Goal: Information Seeking & Learning: Learn about a topic

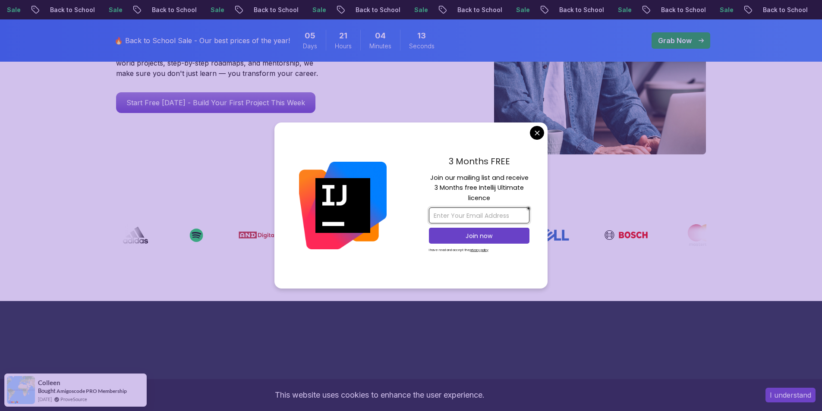
click at [461, 216] on input "email" at bounding box center [479, 216] width 101 height 16
type input "j"
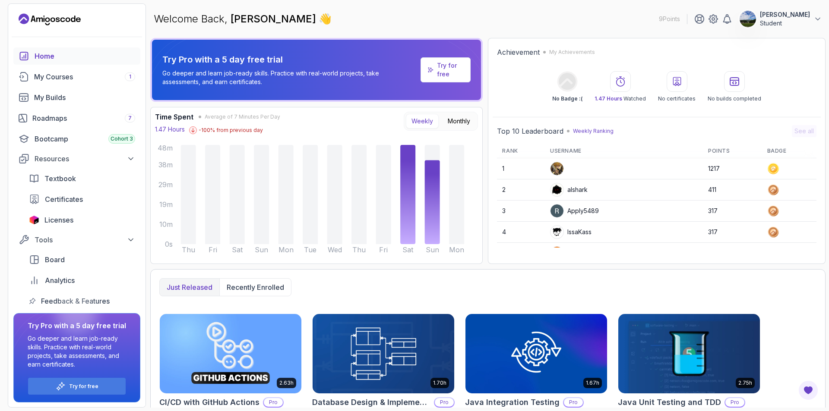
click at [100, 85] on div "Home My Courses 1 My Builds Roadmaps 7 Bootcamp Cohort 3 Resources Textbook Cer…" at bounding box center [76, 178] width 127 height 262
click at [66, 73] on div "My Courses 1" at bounding box center [84, 77] width 101 height 10
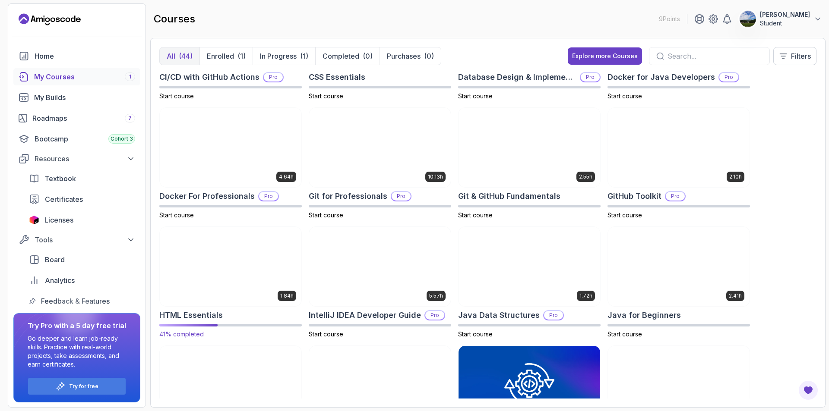
scroll to position [216, 0]
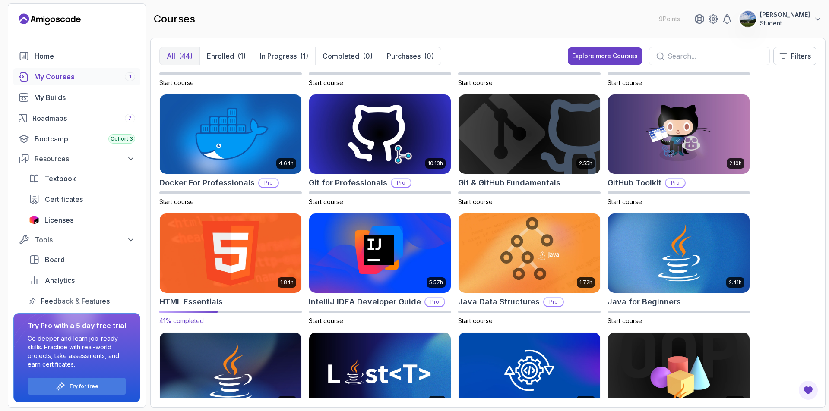
click at [237, 273] on img at bounding box center [230, 253] width 148 height 83
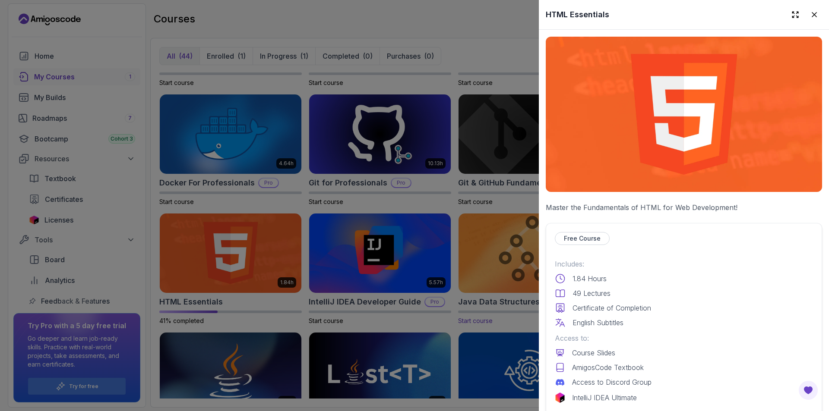
drag, startPoint x: 404, startPoint y: 272, endPoint x: 573, endPoint y: 241, distance: 171.5
click at [395, 269] on div at bounding box center [414, 205] width 829 height 411
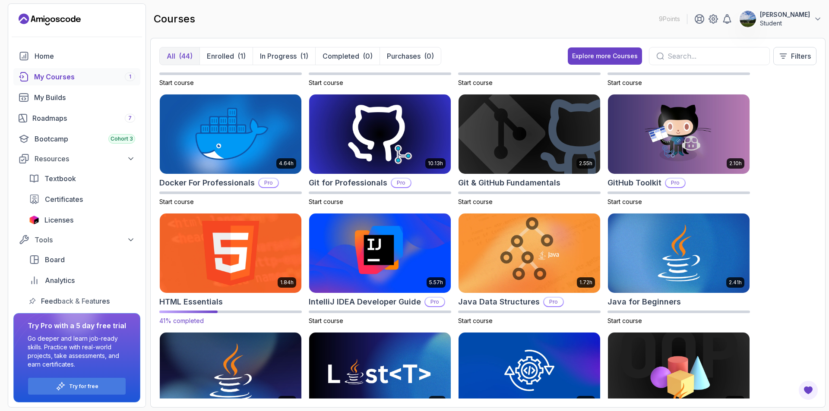
click at [245, 285] on img at bounding box center [230, 253] width 148 height 83
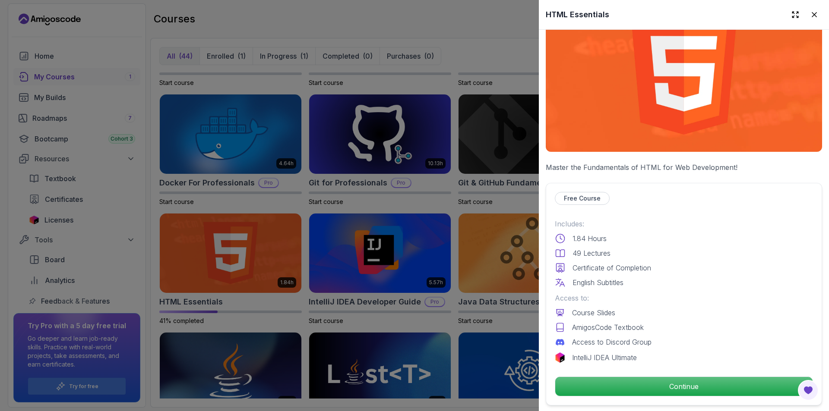
scroll to position [129, 0]
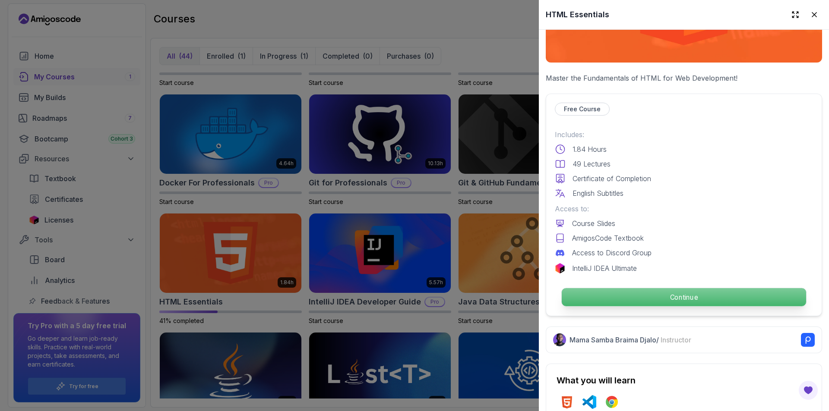
click at [614, 298] on p "Continue" at bounding box center [684, 297] width 244 height 18
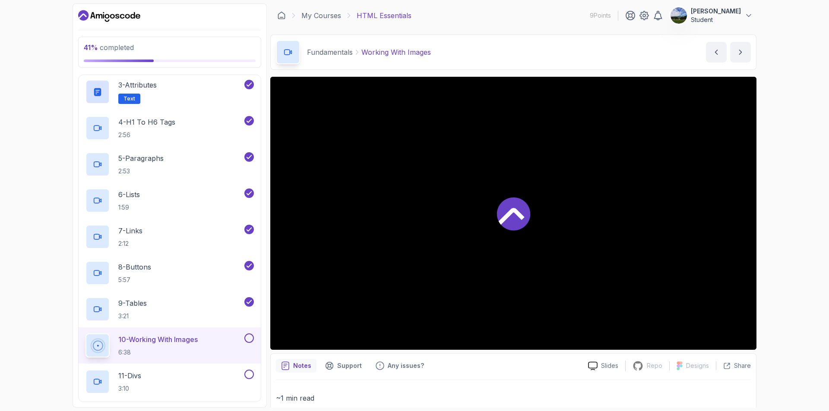
scroll to position [216, 0]
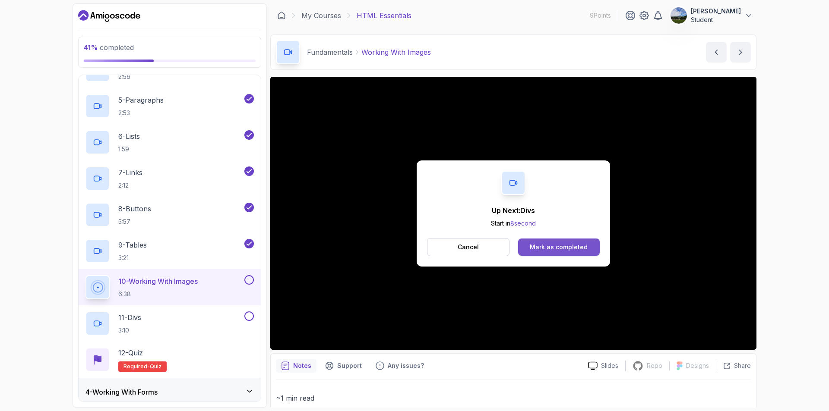
click at [553, 253] on button "Mark as completed" at bounding box center [559, 247] width 82 height 17
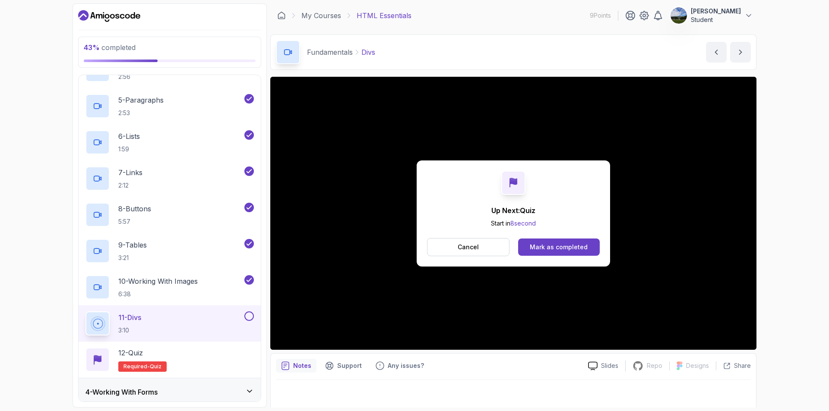
drag, startPoint x: 540, startPoint y: 239, endPoint x: 543, endPoint y: 254, distance: 15.3
click at [540, 240] on button "Mark as completed" at bounding box center [559, 247] width 82 height 17
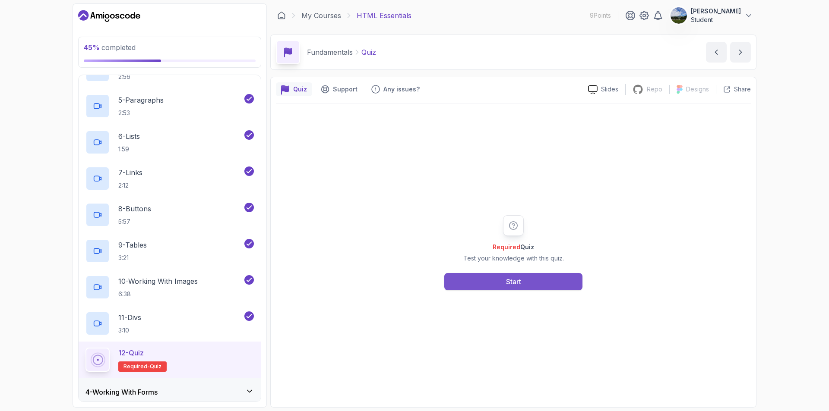
click at [505, 288] on button "Start" at bounding box center [513, 281] width 138 height 17
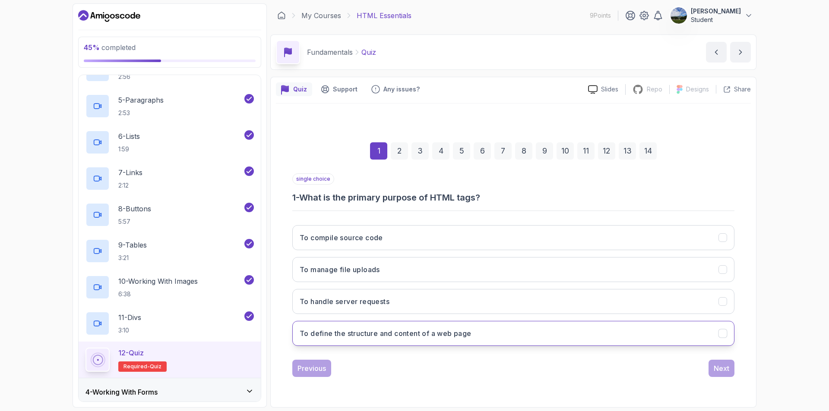
click at [487, 334] on button "To define the structure and content of a web page" at bounding box center [513, 333] width 442 height 25
click at [723, 366] on div "Next" at bounding box center [722, 368] width 16 height 10
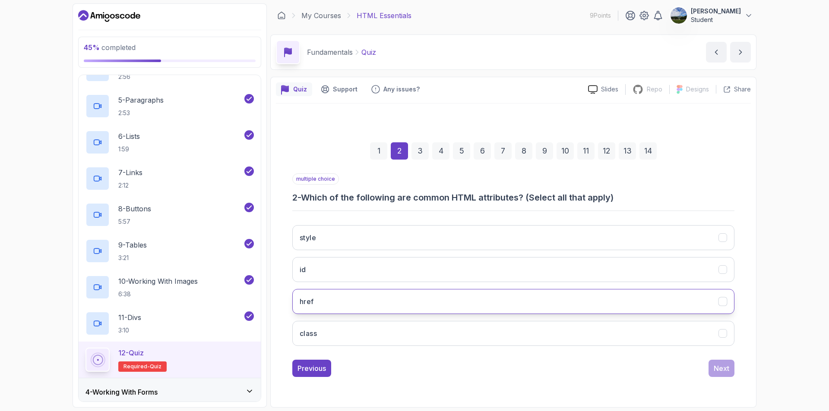
click at [377, 306] on button "href" at bounding box center [513, 301] width 442 height 25
click at [715, 369] on div "Next" at bounding box center [722, 368] width 16 height 10
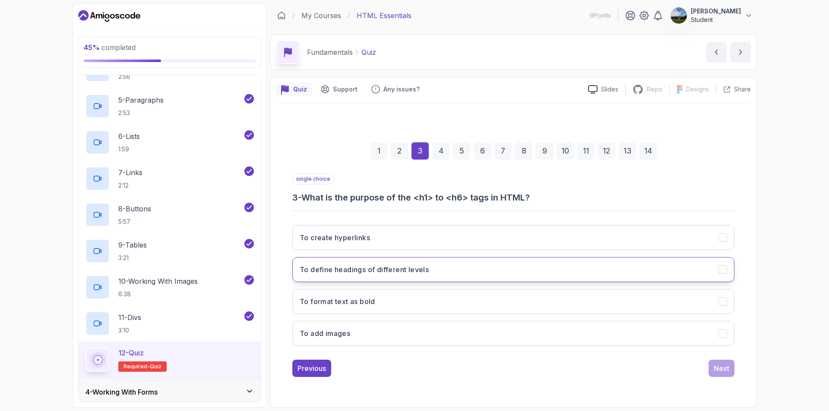
click at [400, 275] on h3 "To define headings of different levels" at bounding box center [364, 270] width 129 height 10
click at [724, 366] on div "Next" at bounding box center [722, 368] width 16 height 10
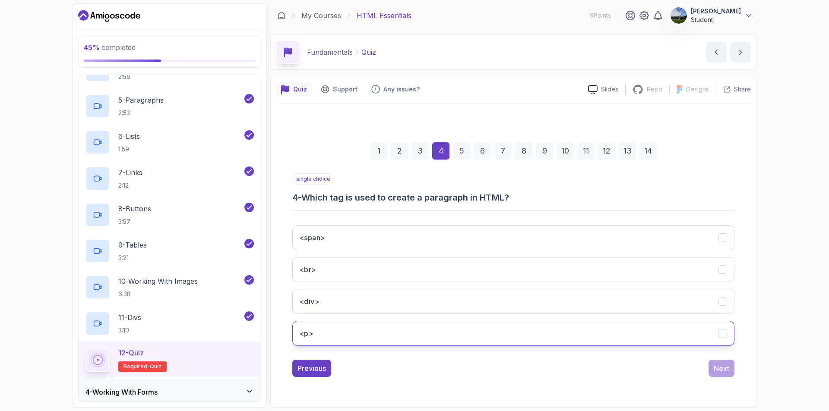
click at [455, 335] on button "<p>" at bounding box center [513, 333] width 442 height 25
click at [720, 371] on div "Next" at bounding box center [722, 368] width 16 height 10
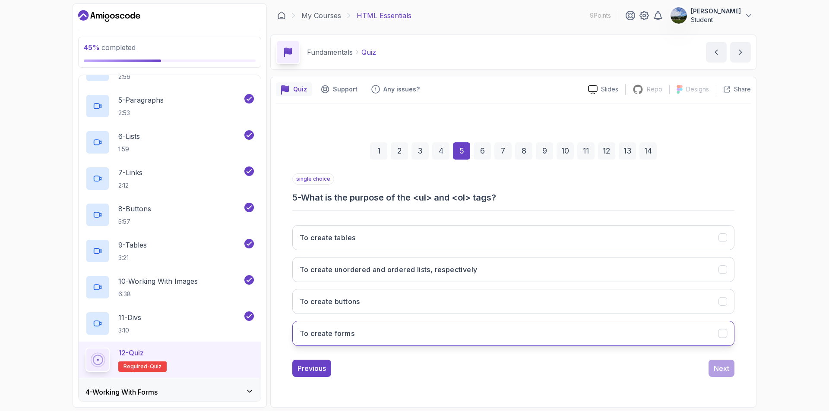
click at [393, 336] on button "To create forms" at bounding box center [513, 333] width 442 height 25
click at [722, 369] on div "Next" at bounding box center [722, 368] width 16 height 10
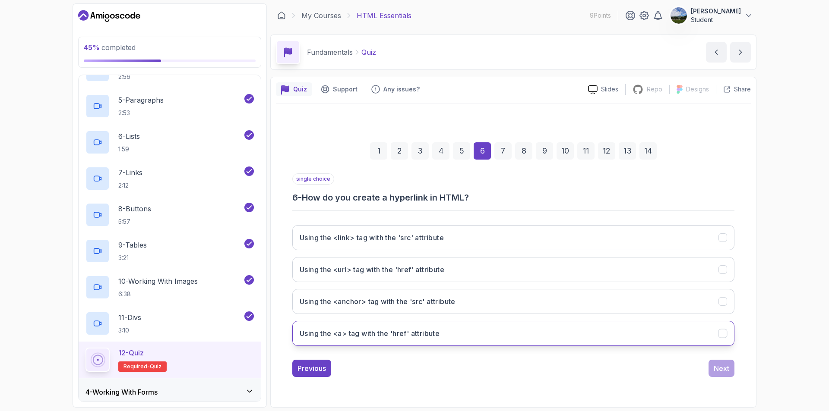
click at [404, 330] on h3 "Using the <a> tag with the 'href' attribute" at bounding box center [370, 333] width 140 height 10
click at [730, 368] on button "Next" at bounding box center [721, 368] width 26 height 17
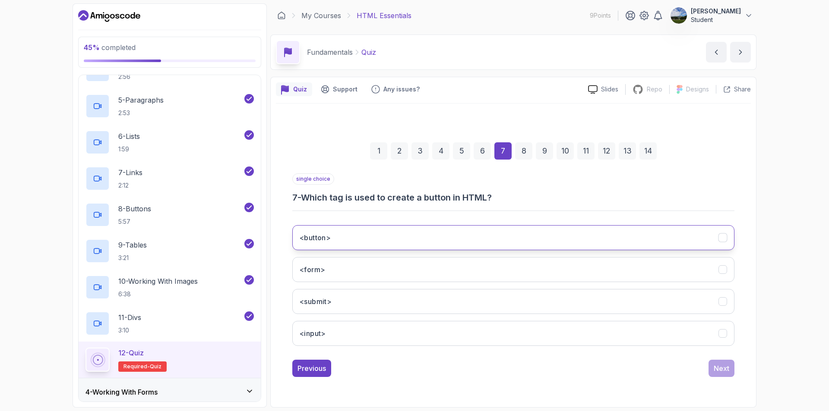
drag, startPoint x: 720, startPoint y: 231, endPoint x: 726, endPoint y: 234, distance: 6.8
click at [720, 231] on button "<button>" at bounding box center [513, 237] width 442 height 25
click at [728, 369] on div "Next" at bounding box center [722, 368] width 16 height 10
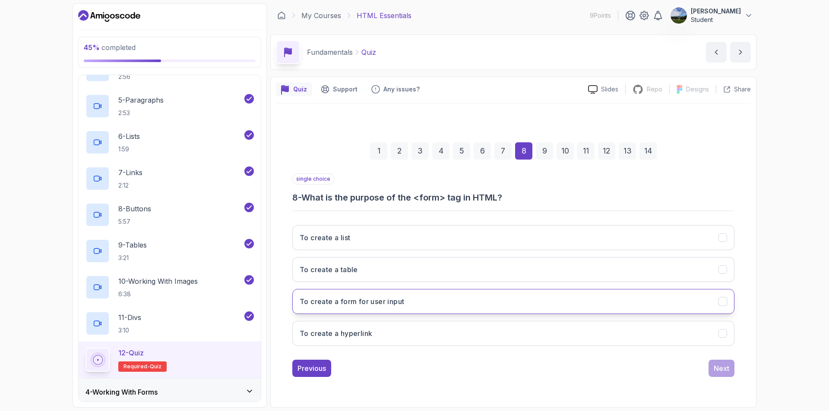
click at [483, 305] on button "To create a form for user input" at bounding box center [513, 301] width 442 height 25
click at [714, 371] on button "Next" at bounding box center [721, 368] width 26 height 17
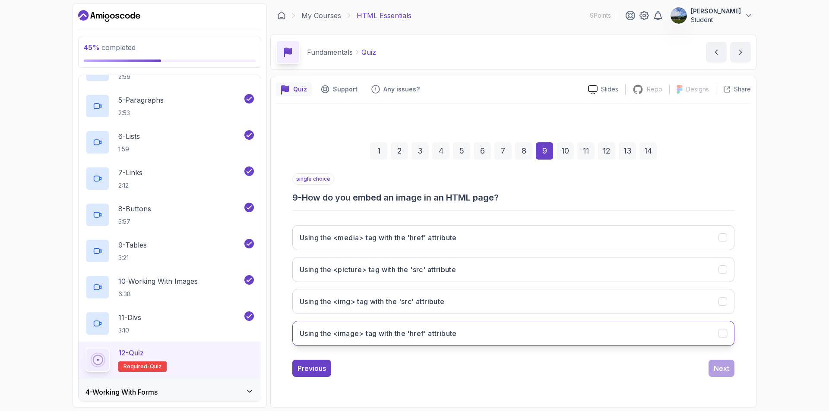
click at [498, 325] on button "Using the <image> tag with the 'href' attribute" at bounding box center [513, 333] width 442 height 25
click at [497, 325] on button "Using the <image> tag with the 'href' attribute" at bounding box center [513, 333] width 442 height 25
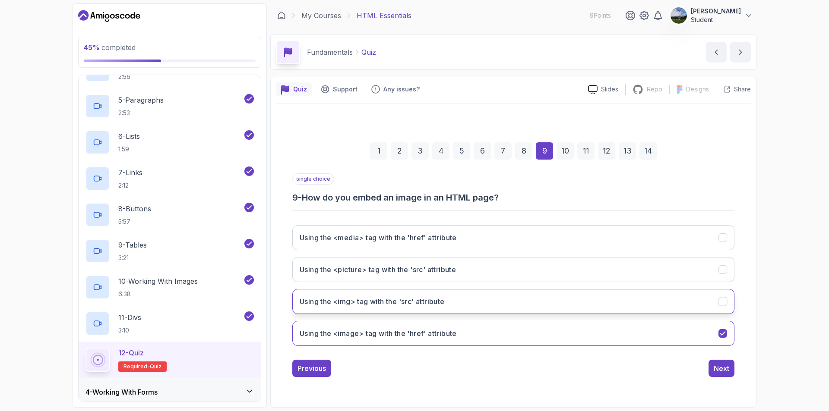
click at [723, 306] on div "Using the <img> tag with the 'src' attribute" at bounding box center [722, 301] width 9 height 9
click at [724, 365] on div "Next" at bounding box center [722, 368] width 16 height 10
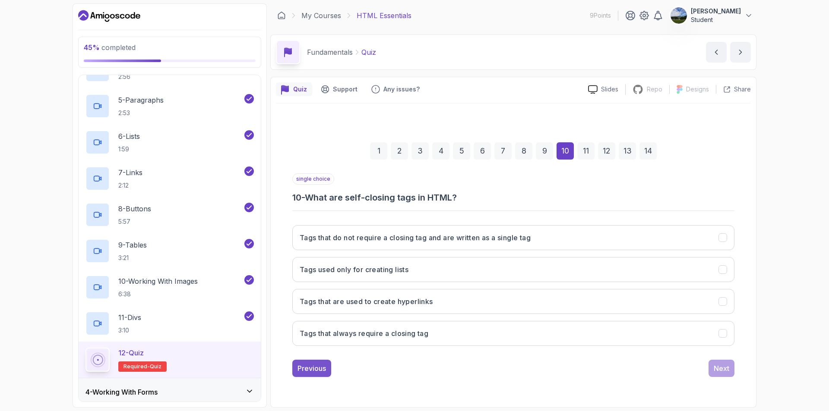
click at [318, 369] on div "Previous" at bounding box center [311, 368] width 28 height 10
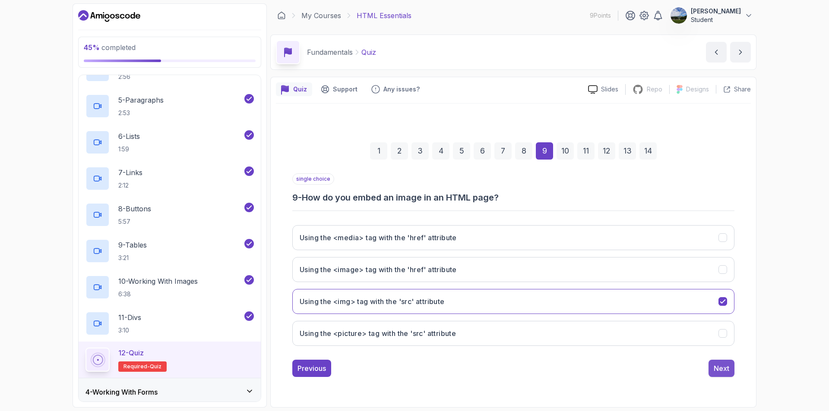
click at [726, 372] on div "Next" at bounding box center [722, 368] width 16 height 10
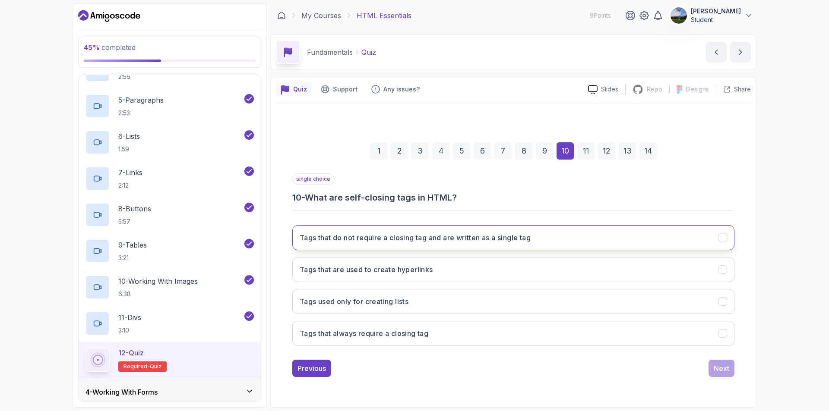
click at [339, 249] on button "Tags that do not require a closing tag and are written as a single tag" at bounding box center [513, 237] width 442 height 25
click at [727, 364] on div "Next" at bounding box center [722, 368] width 16 height 10
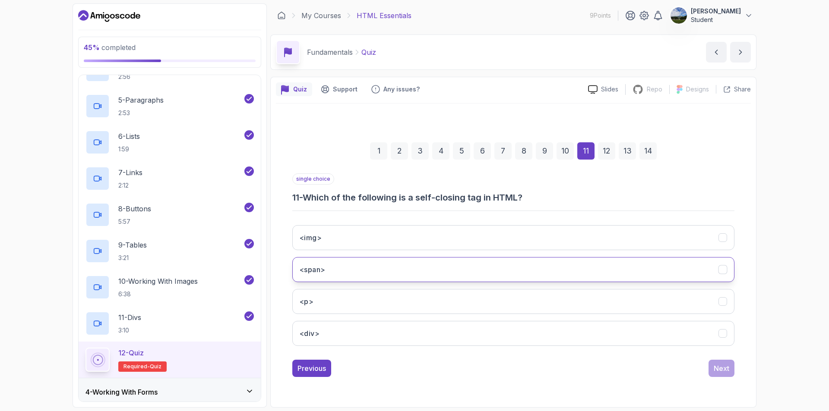
click at [422, 269] on button "<span>" at bounding box center [513, 269] width 442 height 25
click at [723, 371] on div "Next" at bounding box center [722, 368] width 16 height 10
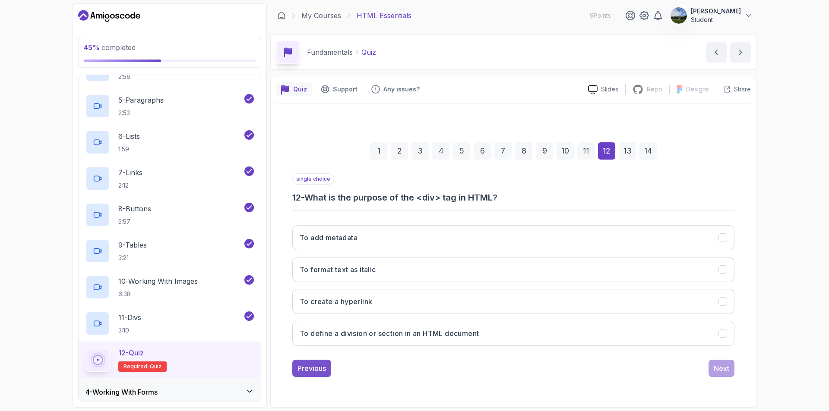
drag, startPoint x: 313, startPoint y: 368, endPoint x: 314, endPoint y: 360, distance: 8.3
click at [313, 368] on div "Previous" at bounding box center [311, 368] width 28 height 10
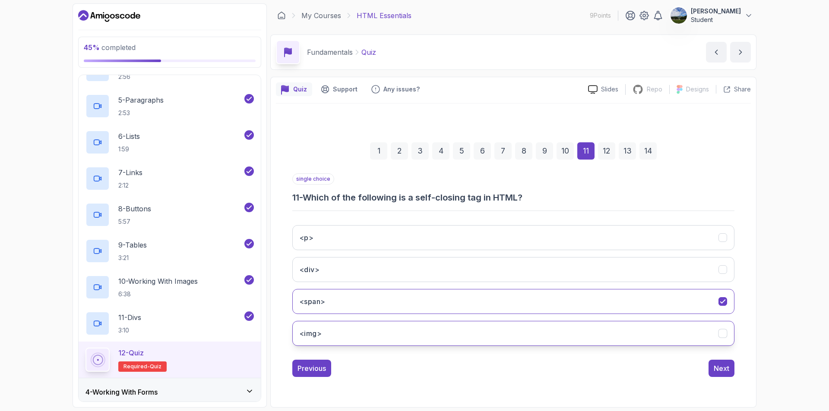
click at [722, 330] on icon "<img>" at bounding box center [723, 334] width 8 height 8
click at [726, 365] on div "Next" at bounding box center [722, 368] width 16 height 10
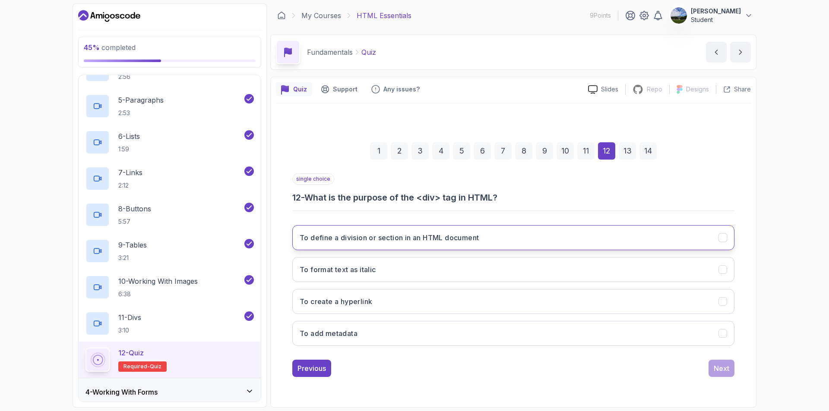
click at [534, 238] on button "To define a division or section in an HTML document" at bounding box center [513, 237] width 442 height 25
click at [726, 366] on div "Next" at bounding box center [722, 368] width 16 height 10
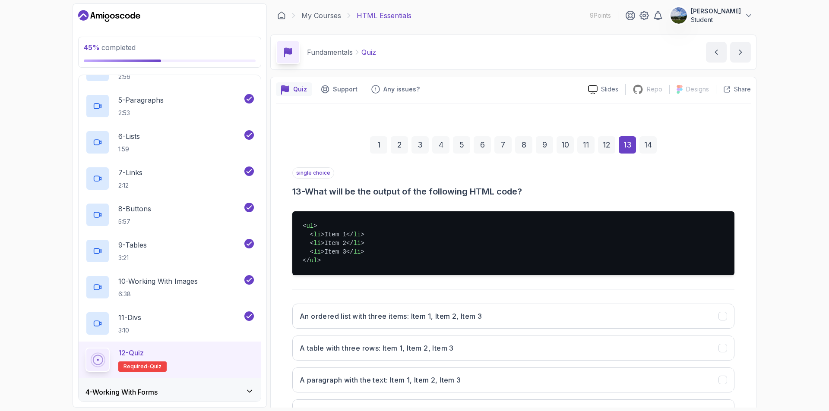
scroll to position [43, 0]
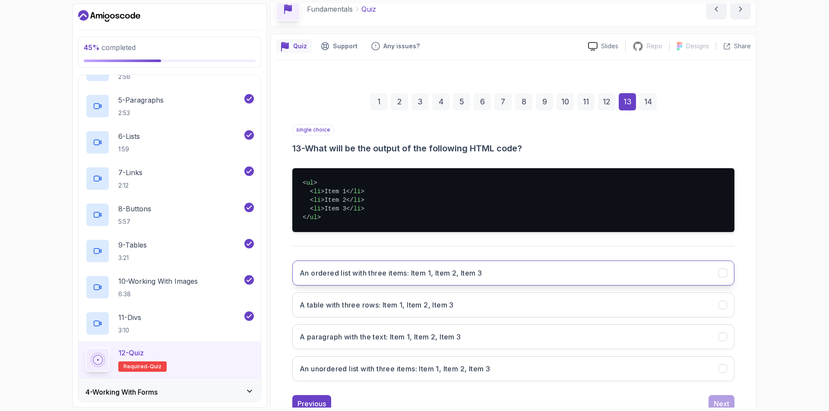
click at [433, 269] on h3 "An ordered list with three items: Item 1, Item 2, Item 3" at bounding box center [391, 273] width 182 height 10
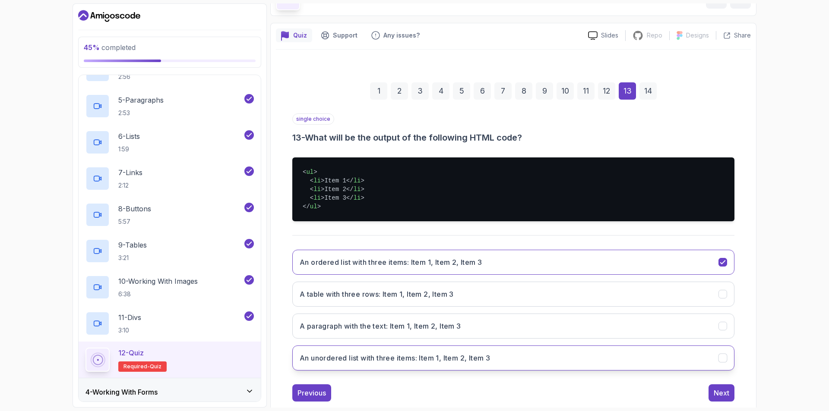
scroll to position [73, 0]
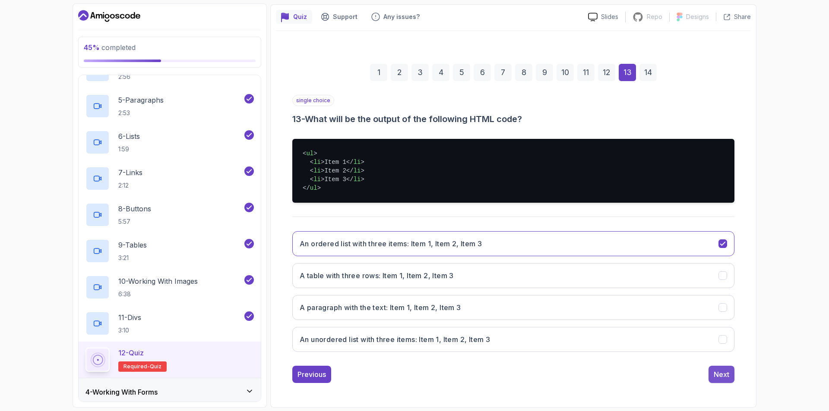
click at [716, 374] on div "Next" at bounding box center [722, 374] width 16 height 10
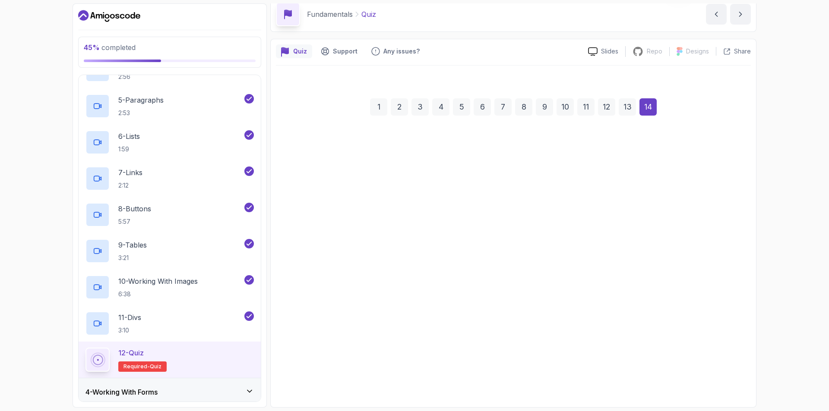
scroll to position [38, 0]
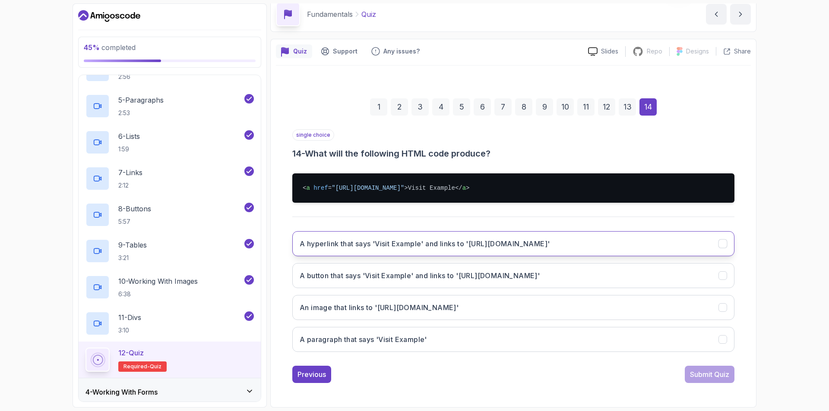
click at [503, 242] on h3 "A hyperlink that says 'Visit Example' and links to '[URL][DOMAIN_NAME]'" at bounding box center [425, 244] width 250 height 10
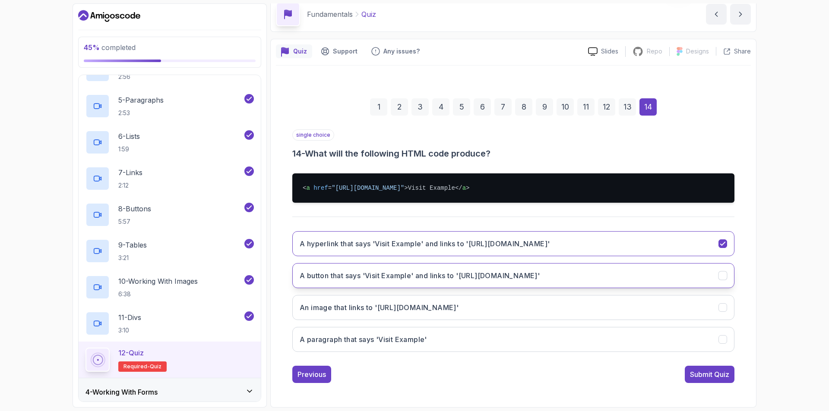
click at [360, 275] on h3 "A button that says 'Visit Example' and links to '[URL][DOMAIN_NAME]'" at bounding box center [420, 276] width 240 height 10
click at [708, 375] on div "Submit Quiz" at bounding box center [709, 374] width 39 height 10
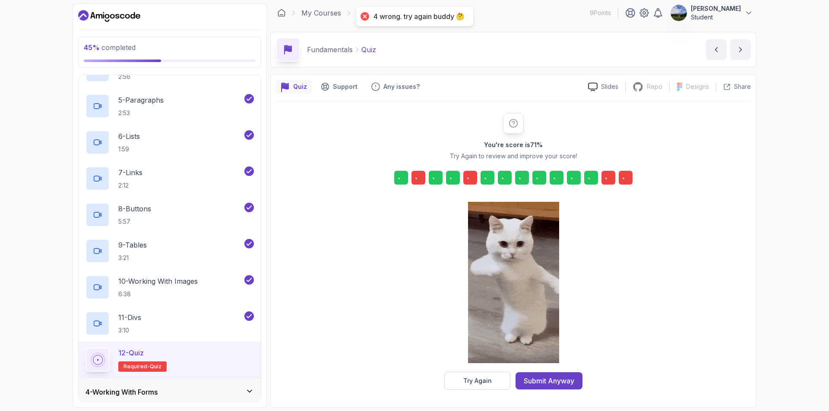
scroll to position [3, 0]
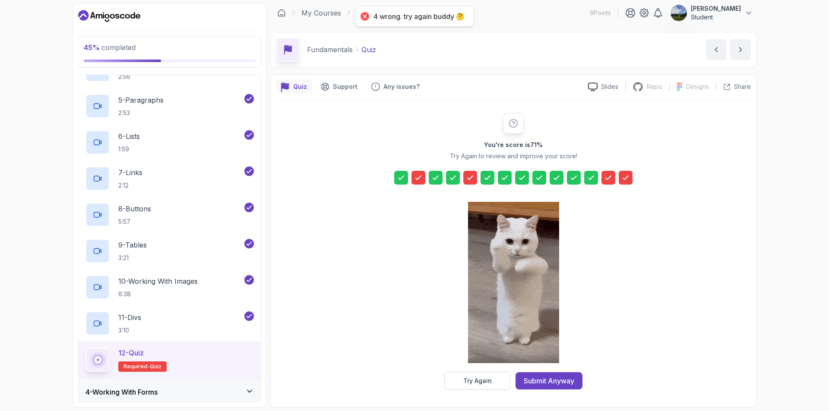
click at [630, 178] on div at bounding box center [626, 178] width 14 height 14
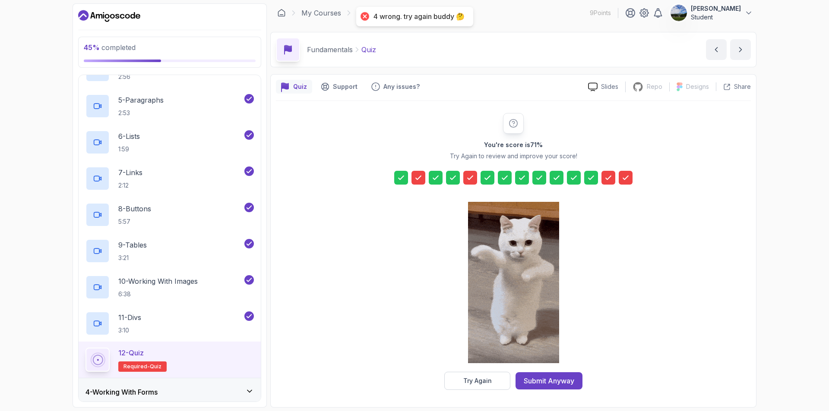
click at [626, 177] on icon at bounding box center [625, 178] width 9 height 9
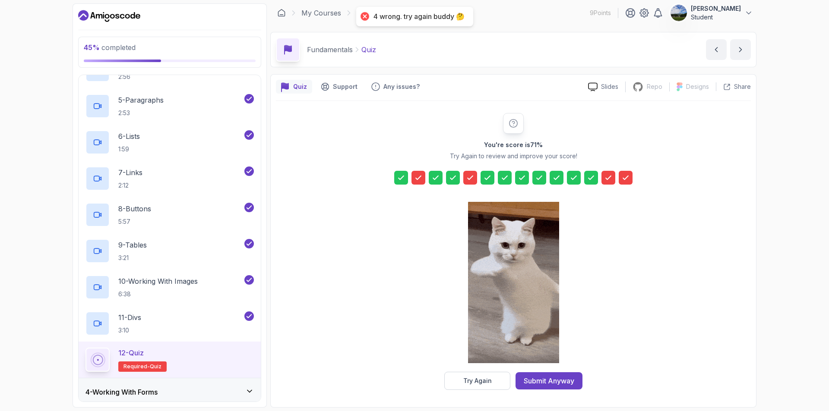
click at [623, 181] on icon at bounding box center [625, 178] width 9 height 9
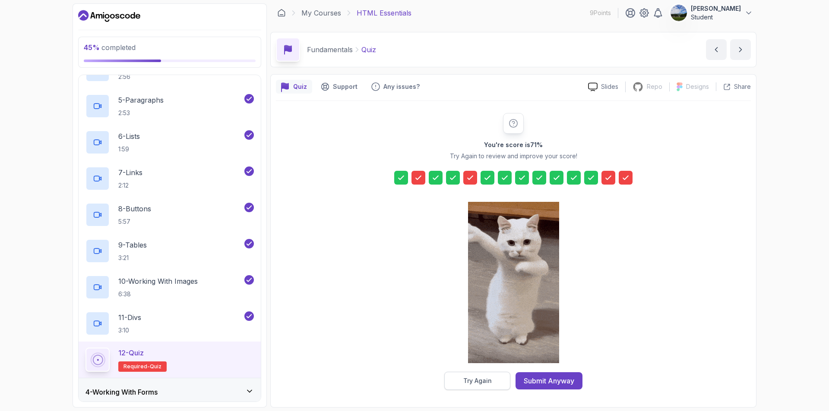
click at [500, 378] on button "Try Again" at bounding box center [477, 381] width 66 height 18
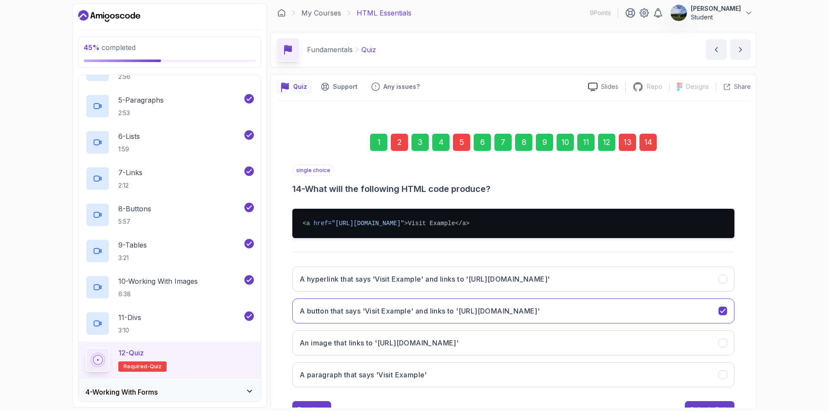
click at [641, 140] on div "14" at bounding box center [647, 142] width 17 height 17
click at [641, 142] on div "14" at bounding box center [647, 142] width 17 height 17
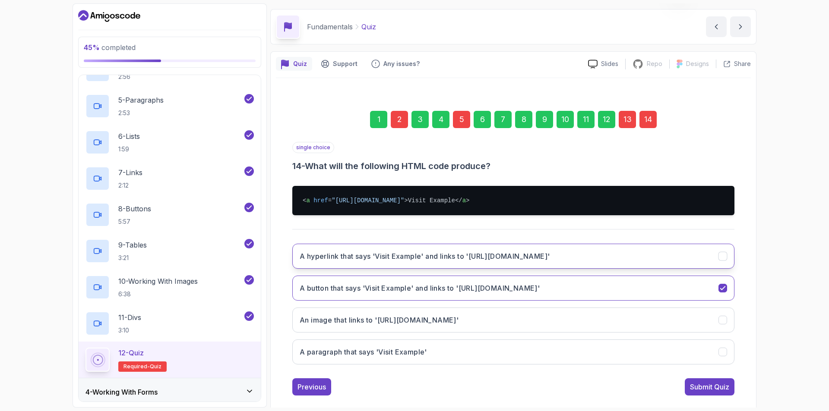
scroll to position [38, 0]
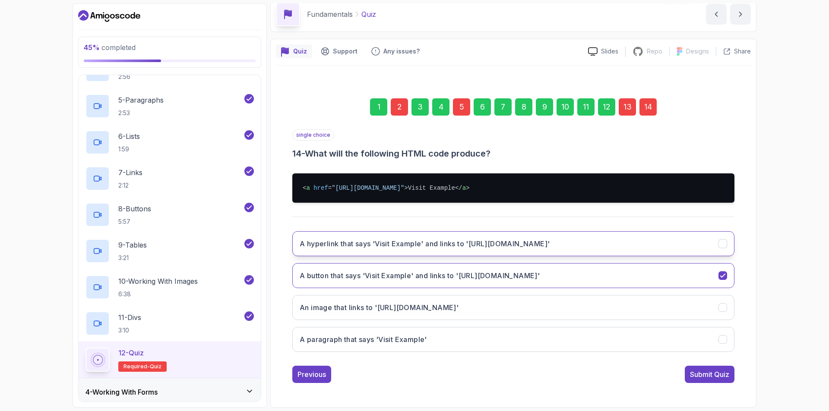
click at [385, 249] on button "A hyperlink that says 'Visit Example' and links to '[URL][DOMAIN_NAME]'" at bounding box center [513, 243] width 442 height 25
click at [720, 377] on div "Submit Quiz" at bounding box center [709, 374] width 39 height 10
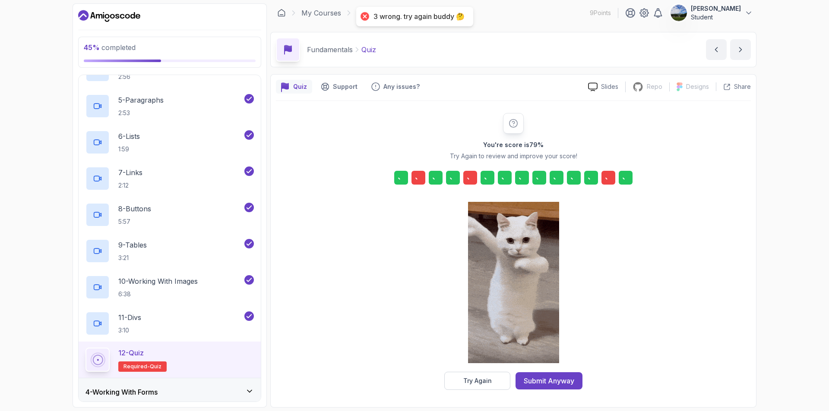
scroll to position [3, 0]
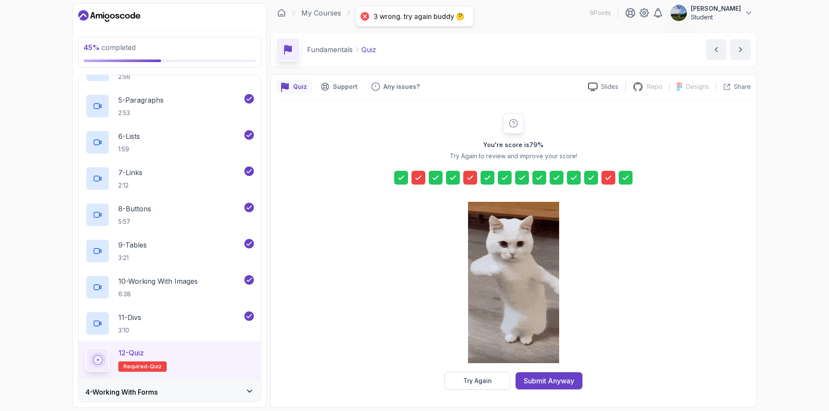
click at [607, 181] on icon at bounding box center [608, 178] width 9 height 9
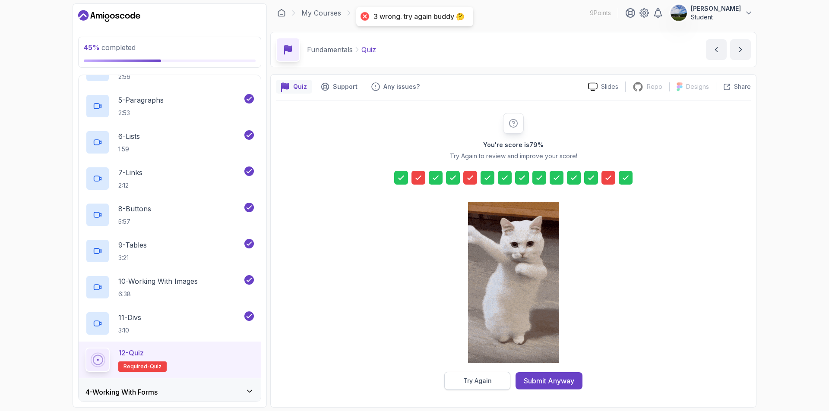
click at [488, 378] on div "Try Again" at bounding box center [477, 381] width 28 height 9
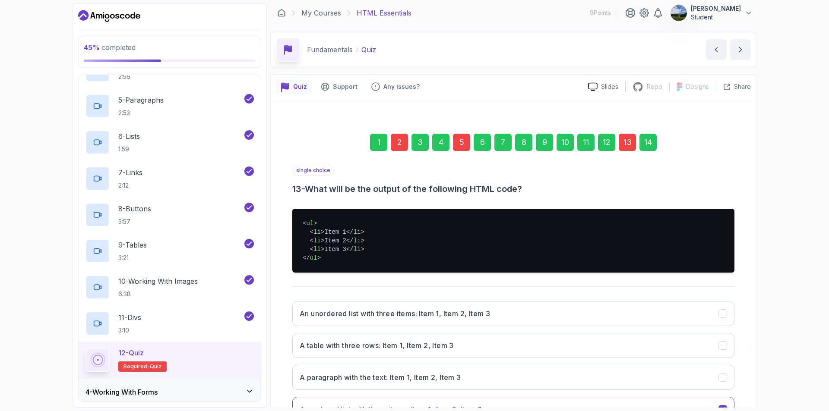
click at [397, 144] on div "2" at bounding box center [399, 142] width 17 height 17
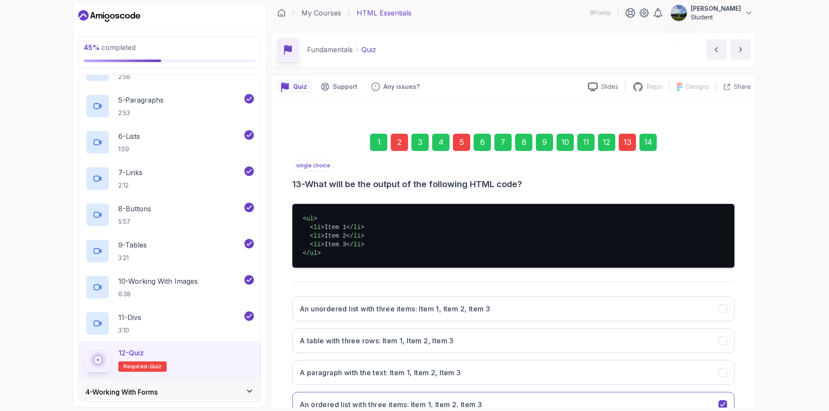
scroll to position [0, 0]
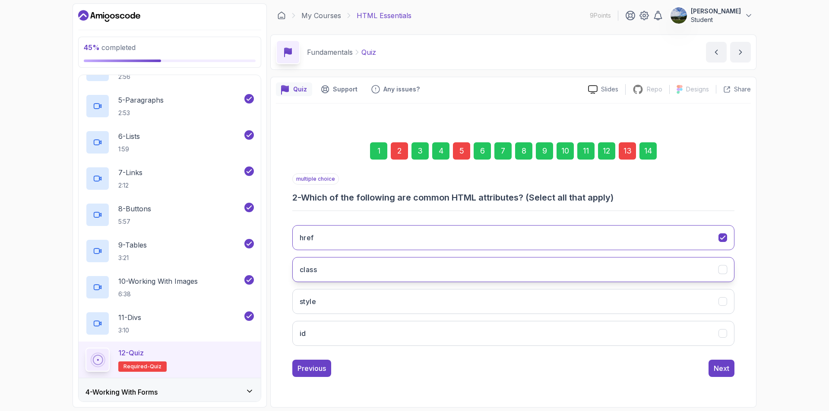
click at [331, 278] on button "class" at bounding box center [513, 269] width 442 height 25
click at [461, 153] on div "5" at bounding box center [461, 150] width 17 height 17
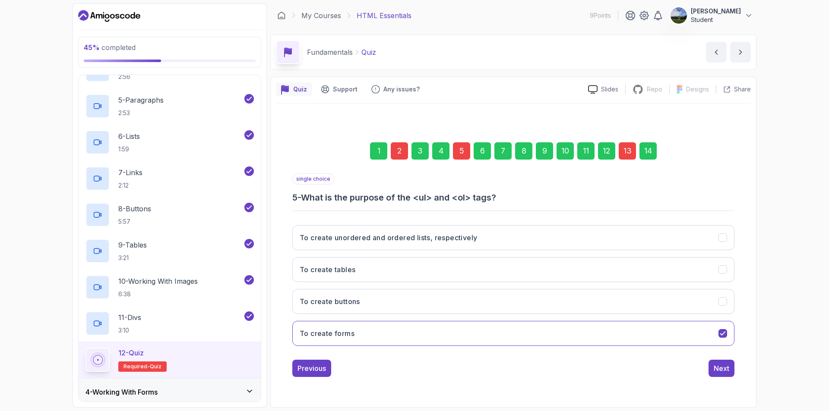
click at [465, 150] on div "5" at bounding box center [461, 150] width 17 height 17
click at [456, 232] on button "To create unordered and ordered lists, respectively" at bounding box center [513, 237] width 442 height 25
click at [725, 364] on div "Next" at bounding box center [722, 368] width 16 height 10
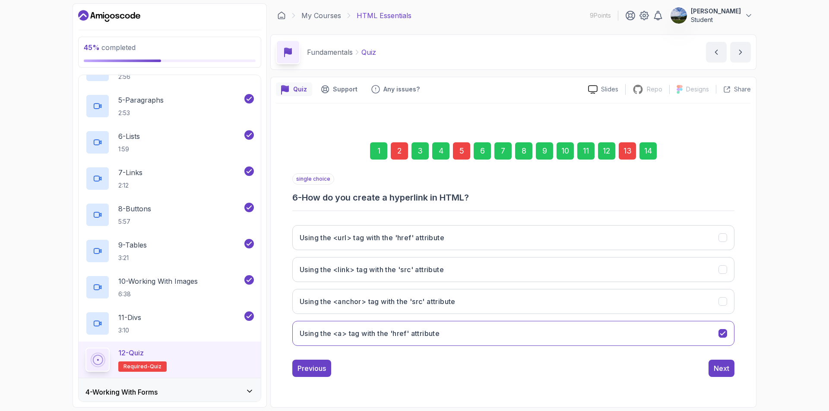
click at [629, 152] on div "13" at bounding box center [627, 150] width 17 height 17
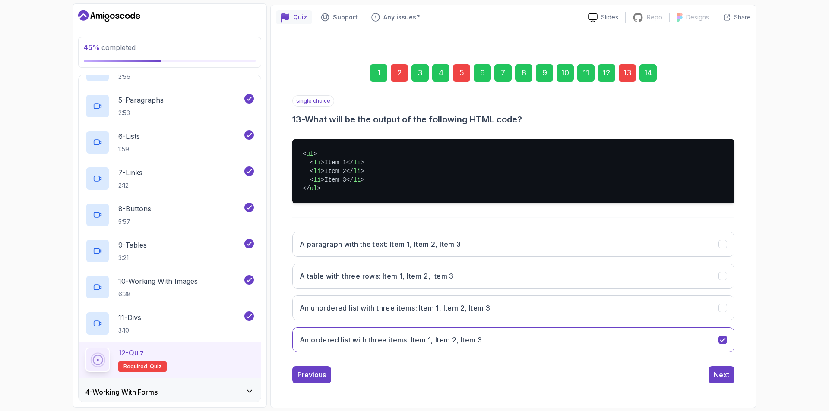
scroll to position [73, 0]
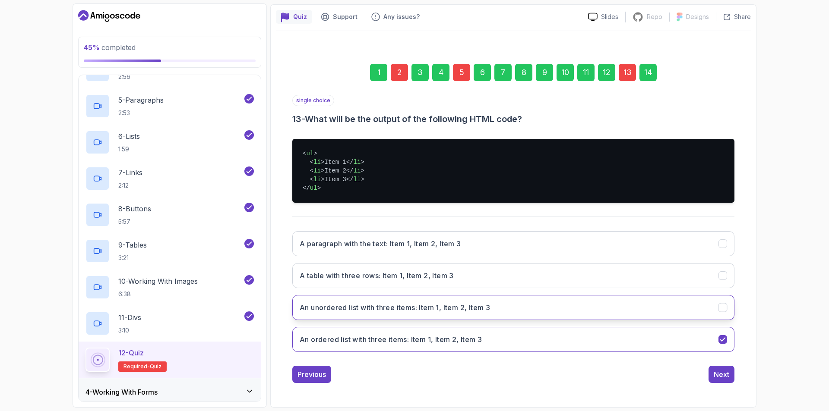
click at [414, 312] on h3 "An unordered list with three items: Item 1, Item 2, Item 3" at bounding box center [395, 308] width 190 height 10
click at [721, 376] on div "Next" at bounding box center [722, 374] width 16 height 10
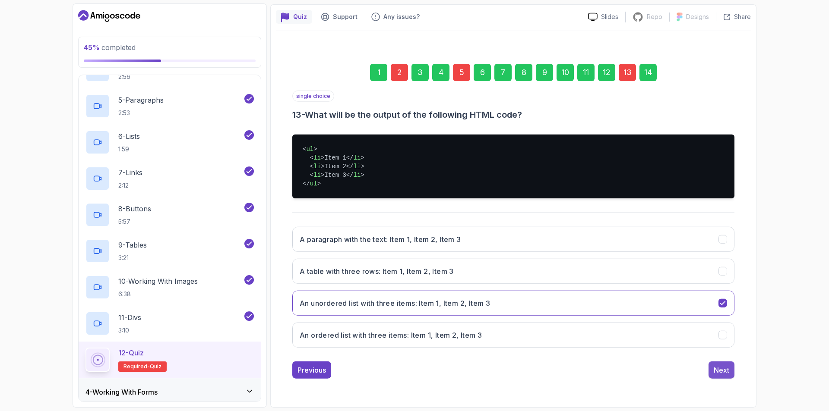
scroll to position [38, 0]
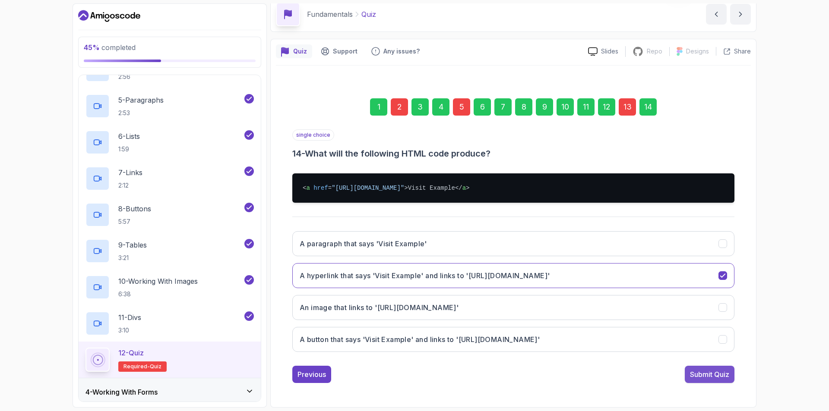
click at [723, 373] on div "Submit Quiz" at bounding box center [709, 374] width 39 height 10
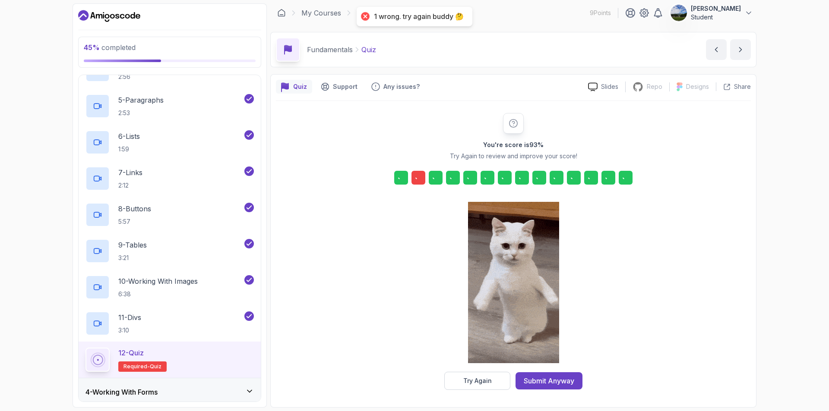
scroll to position [3, 0]
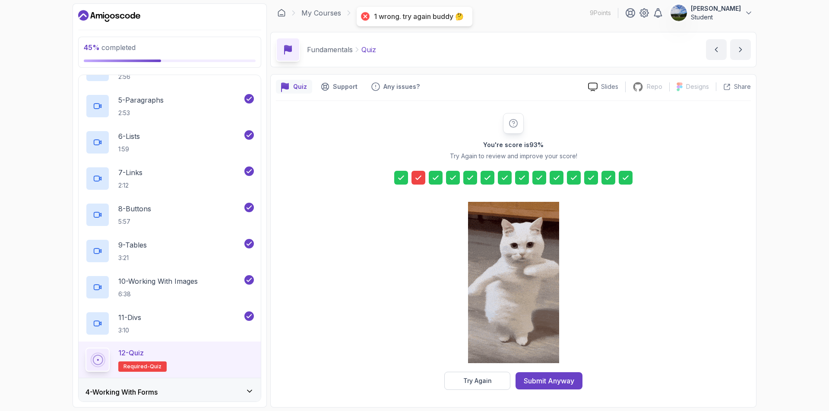
click at [415, 180] on icon at bounding box center [418, 178] width 9 height 9
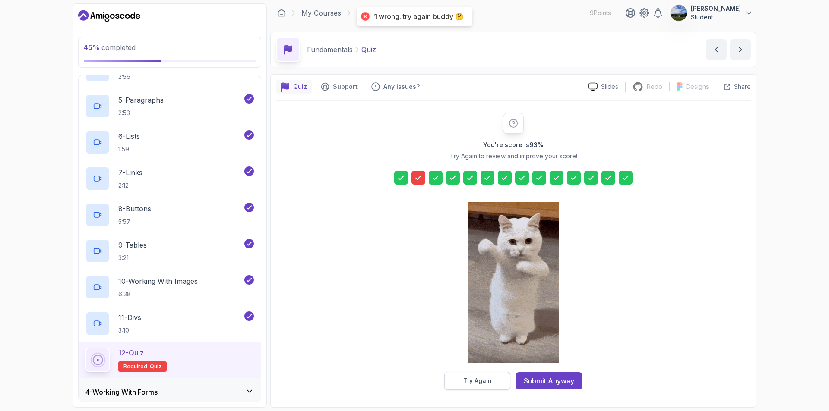
click at [473, 376] on button "Try Again" at bounding box center [477, 381] width 66 height 18
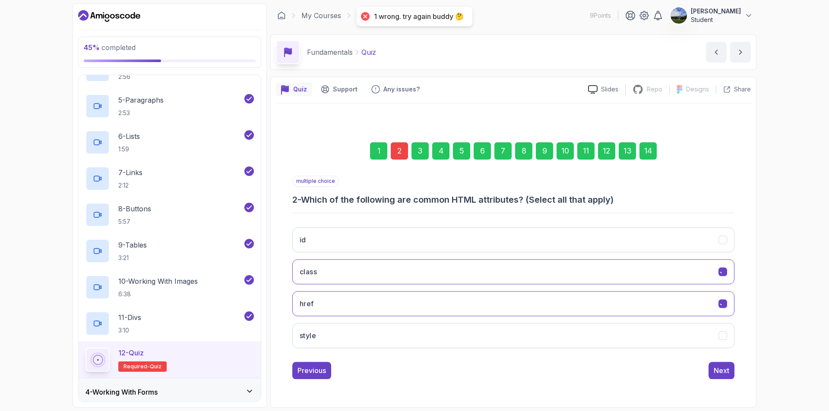
scroll to position [0, 0]
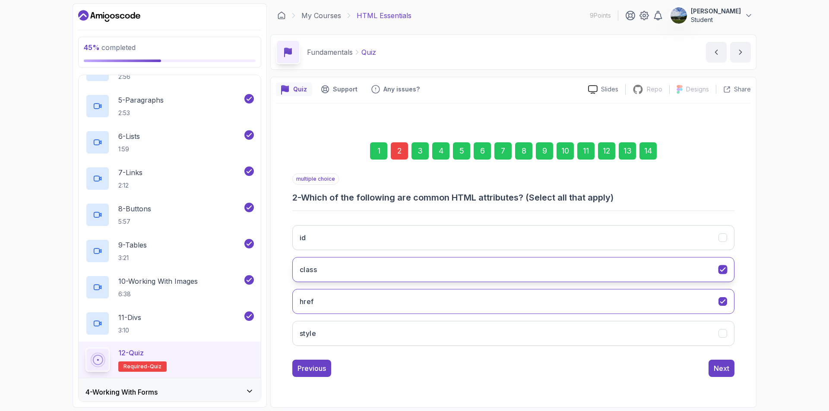
click at [722, 266] on button "class" at bounding box center [513, 269] width 442 height 25
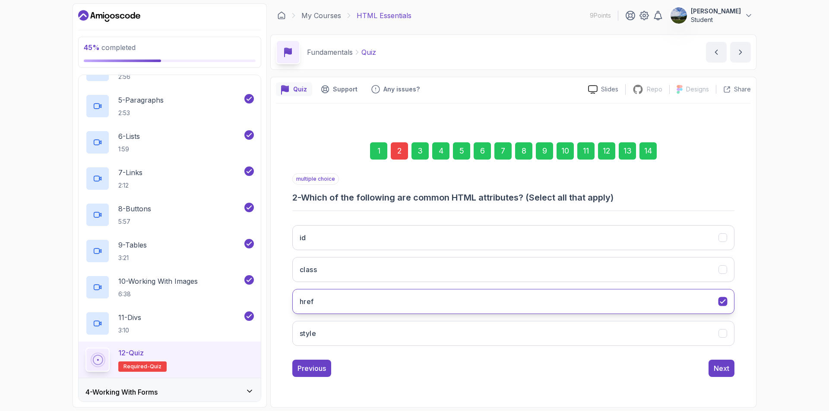
click at [723, 300] on icon "href" at bounding box center [723, 302] width 8 height 8
click at [722, 301] on icon "href" at bounding box center [723, 302] width 8 height 8
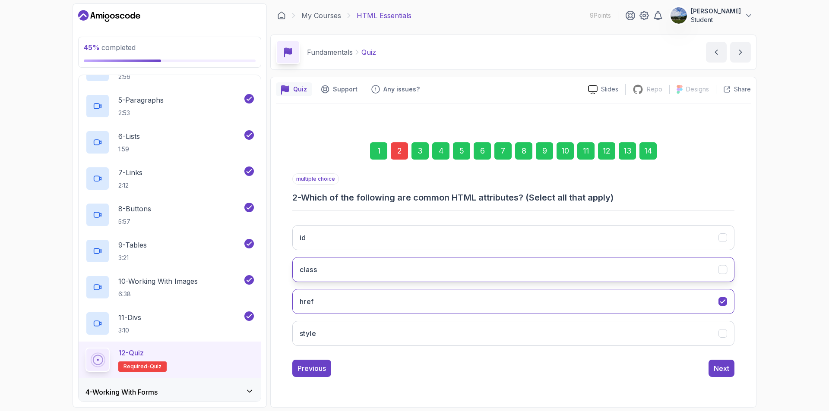
click at [722, 273] on icon "class" at bounding box center [723, 270] width 8 height 8
click at [715, 360] on button "Next" at bounding box center [721, 368] width 26 height 17
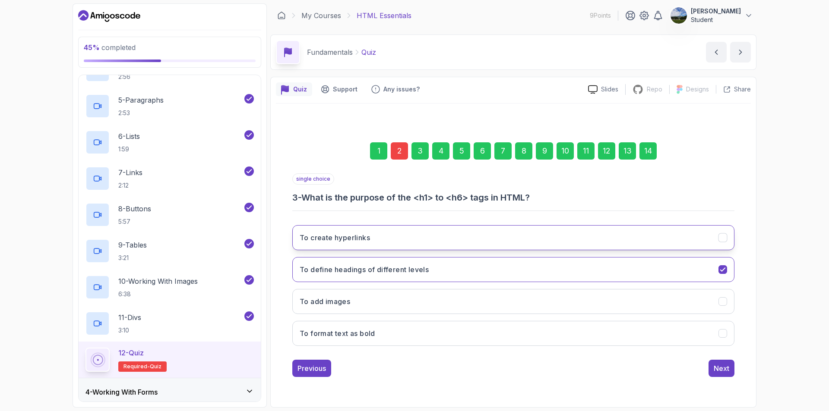
drag, startPoint x: 650, startPoint y: 155, endPoint x: 693, endPoint y: 239, distance: 93.8
click at [659, 173] on div "1 2 3 4 5 6 7 8 9 10 11 12 13 14" at bounding box center [513, 151] width 442 height 45
click at [648, 156] on div "14" at bounding box center [647, 150] width 17 height 17
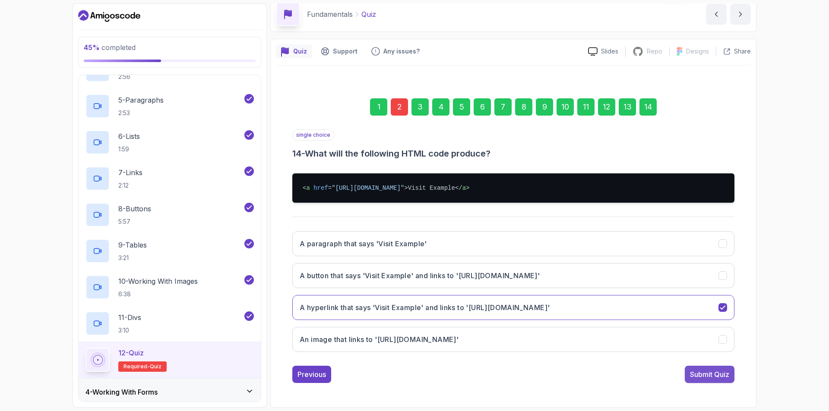
click at [708, 376] on div "Submit Quiz" at bounding box center [709, 374] width 39 height 10
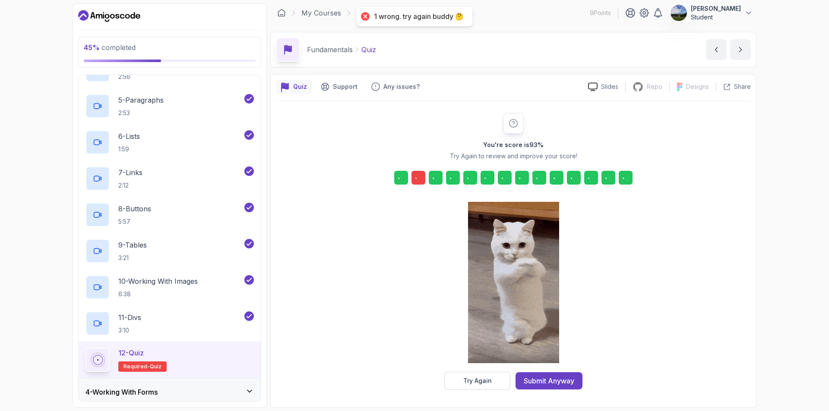
scroll to position [3, 0]
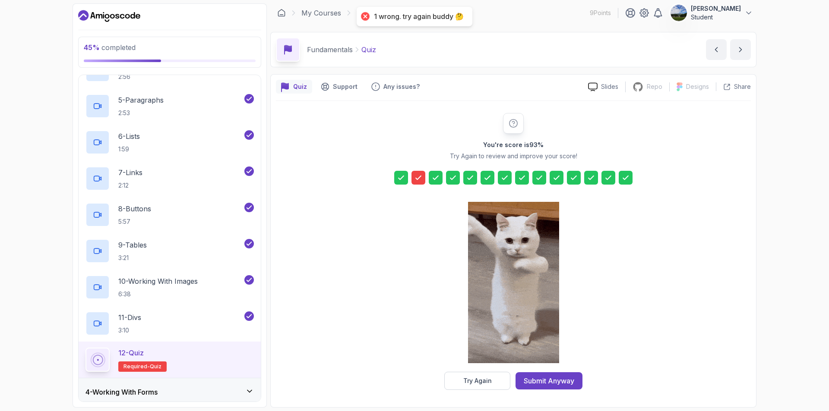
click at [415, 184] on div at bounding box center [418, 178] width 14 height 14
click at [415, 179] on icon at bounding box center [418, 178] width 9 height 9
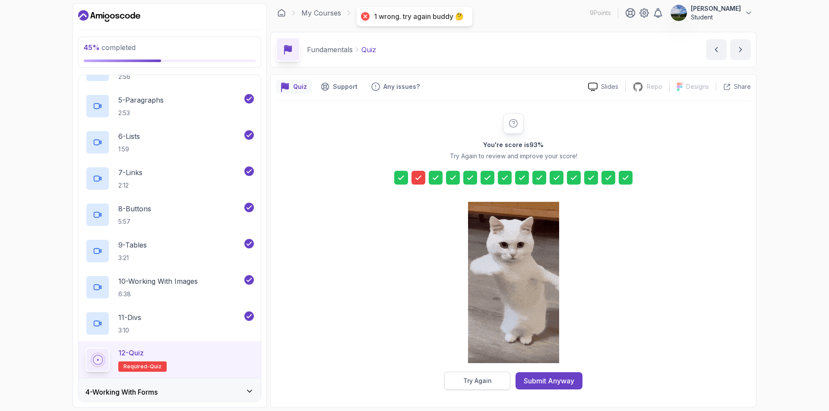
click at [473, 381] on div "Try Again" at bounding box center [477, 381] width 28 height 9
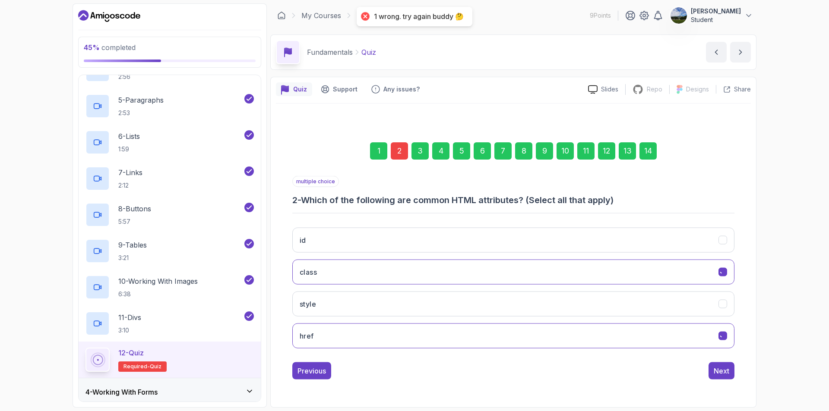
scroll to position [0, 0]
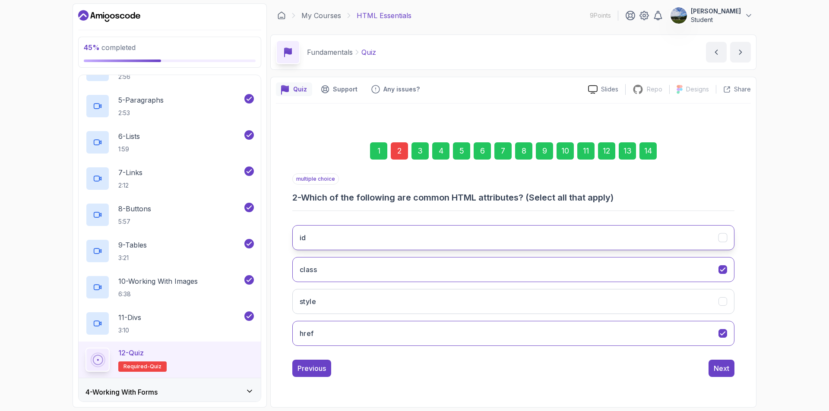
click at [721, 238] on icon "id" at bounding box center [722, 237] width 5 height 3
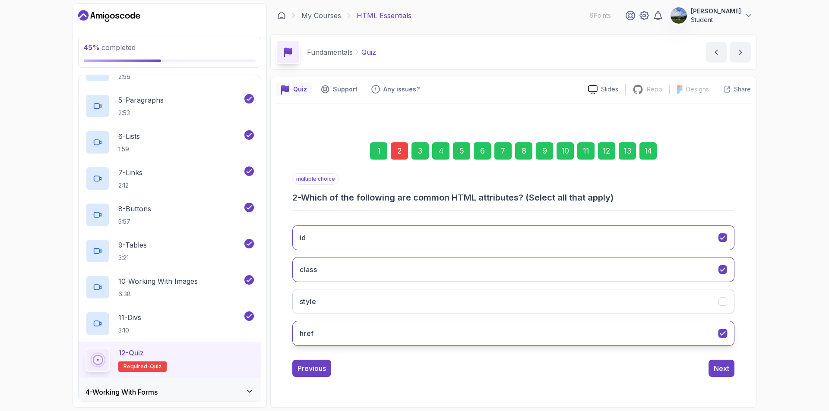
drag, startPoint x: 721, startPoint y: 336, endPoint x: 723, endPoint y: 330, distance: 6.7
click at [722, 333] on icon "href" at bounding box center [723, 334] width 8 height 8
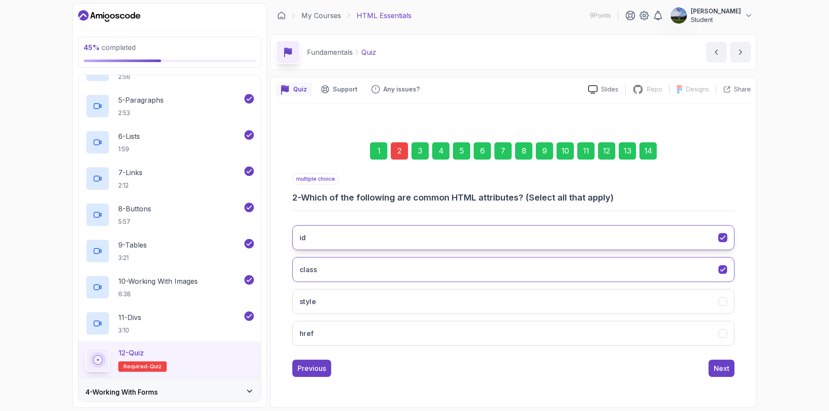
click at [726, 240] on icon "id" at bounding box center [723, 238] width 8 height 8
drag, startPoint x: 651, startPoint y: 152, endPoint x: 651, endPoint y: 159, distance: 6.9
click at [651, 154] on div "14" at bounding box center [647, 150] width 17 height 17
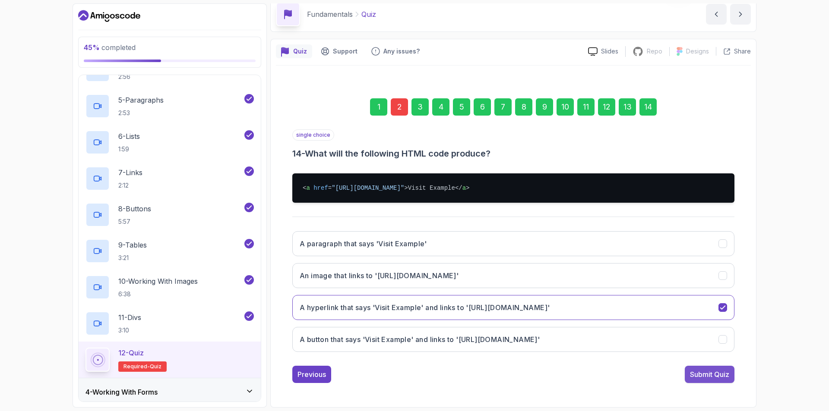
click at [719, 370] on div "Submit Quiz" at bounding box center [709, 374] width 39 height 10
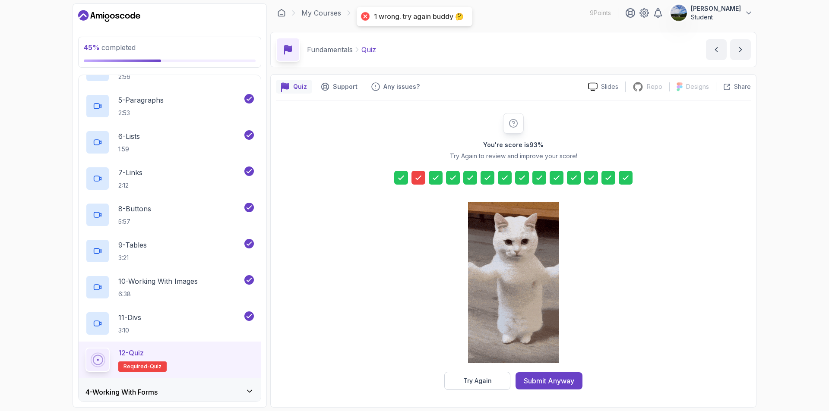
click at [421, 181] on icon at bounding box center [418, 178] width 9 height 9
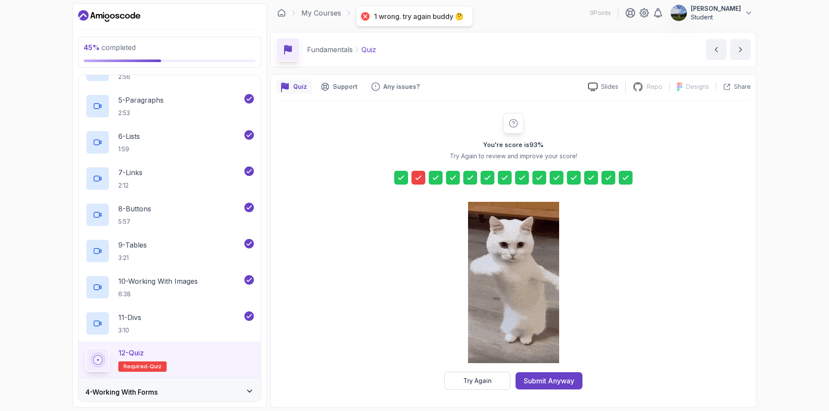
drag, startPoint x: 417, startPoint y: 180, endPoint x: 449, endPoint y: 215, distance: 47.4
click at [418, 181] on icon at bounding box center [418, 178] width 9 height 9
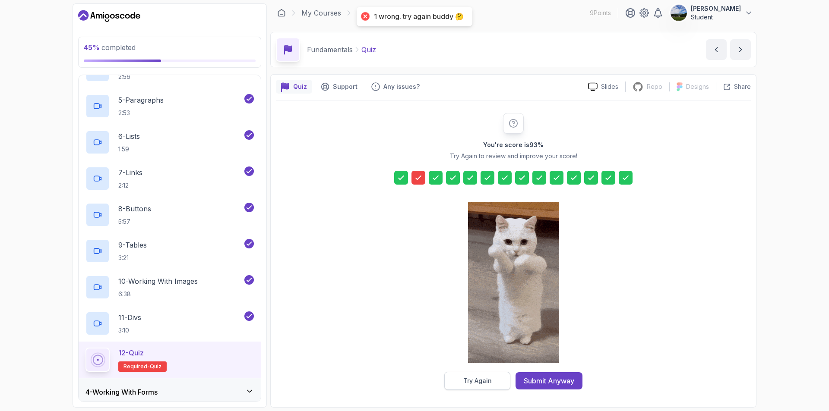
click at [475, 379] on div "Try Again" at bounding box center [477, 381] width 28 height 9
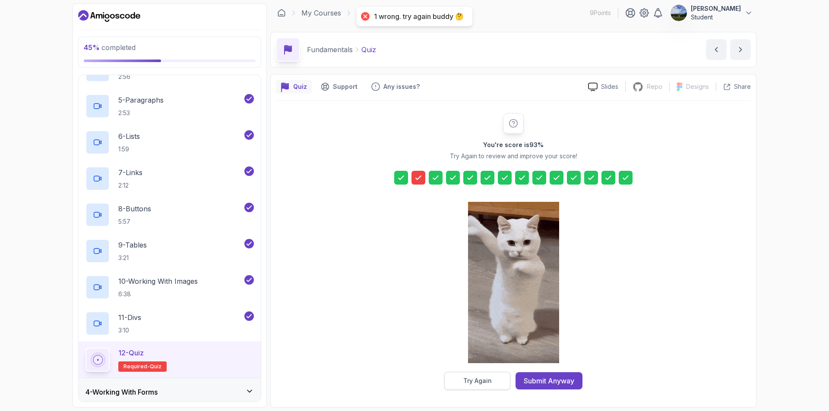
scroll to position [0, 0]
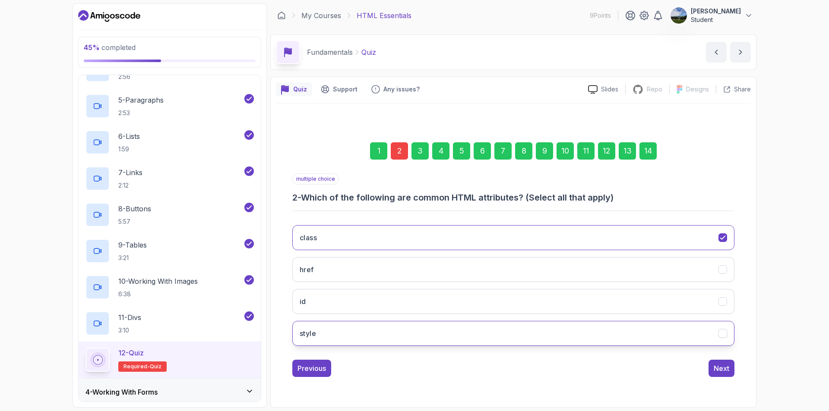
click at [729, 331] on button "style" at bounding box center [513, 333] width 442 height 25
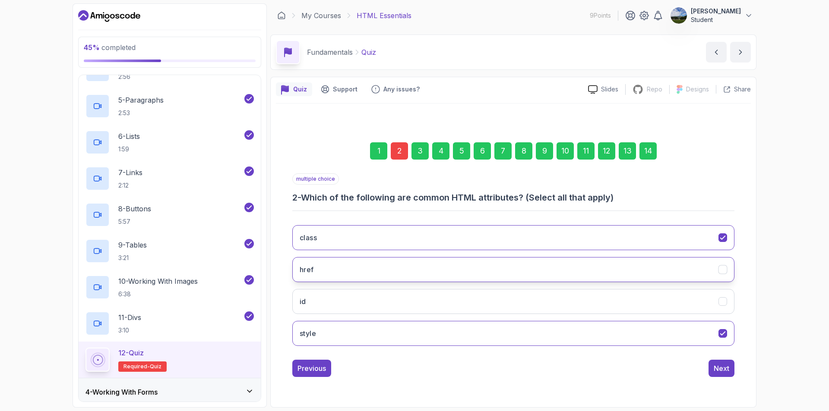
click at [725, 271] on icon "href" at bounding box center [723, 270] width 8 height 8
click at [723, 238] on icon "class" at bounding box center [722, 237] width 5 height 3
click at [650, 155] on div "14" at bounding box center [647, 150] width 17 height 17
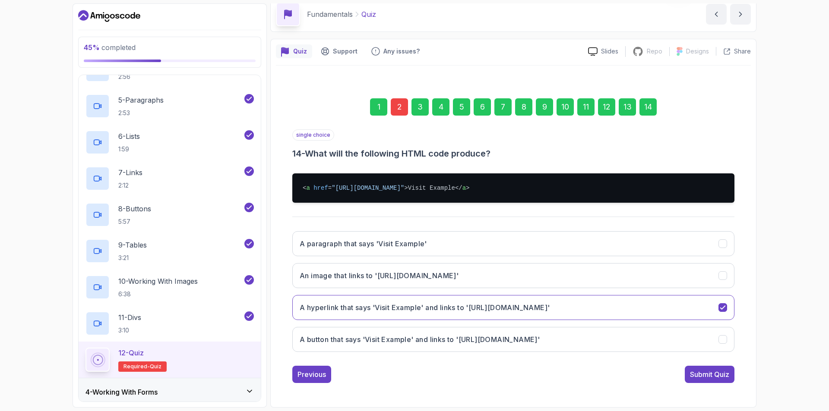
click at [717, 373] on div "Submit Quiz" at bounding box center [709, 374] width 39 height 10
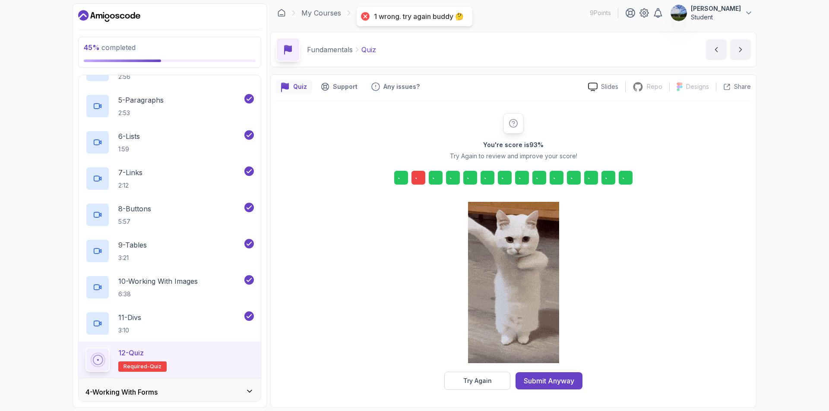
scroll to position [3, 0]
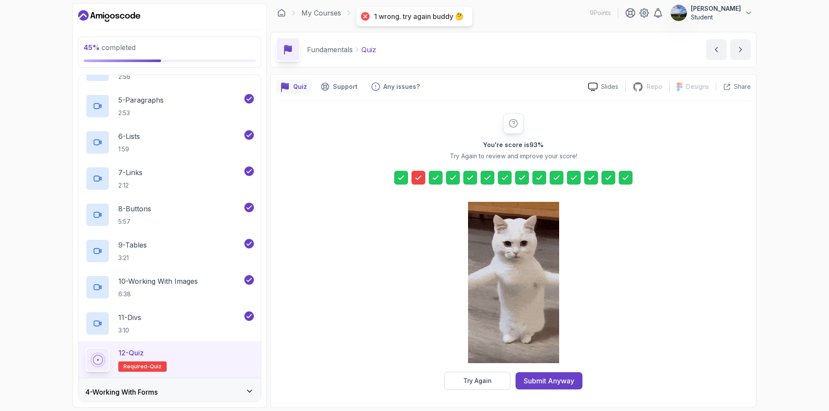
click at [417, 184] on div at bounding box center [418, 178] width 14 height 14
click at [420, 182] on icon at bounding box center [418, 178] width 9 height 9
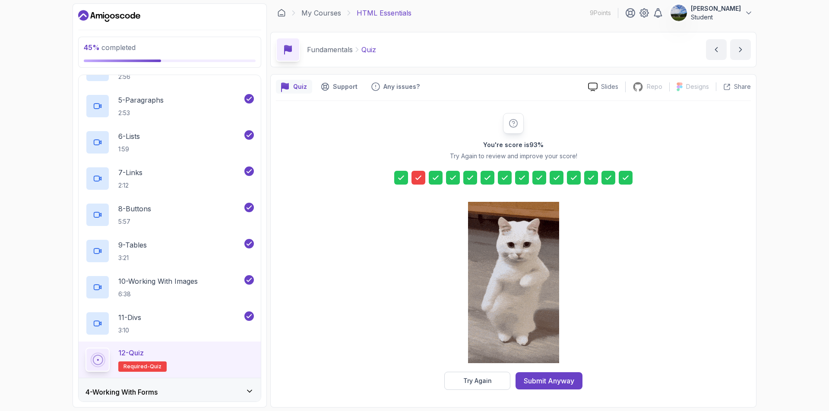
drag, startPoint x: 420, startPoint y: 178, endPoint x: 413, endPoint y: 180, distance: 7.8
click at [420, 177] on icon at bounding box center [418, 178] width 9 height 9
click at [418, 180] on icon at bounding box center [418, 177] width 5 height 3
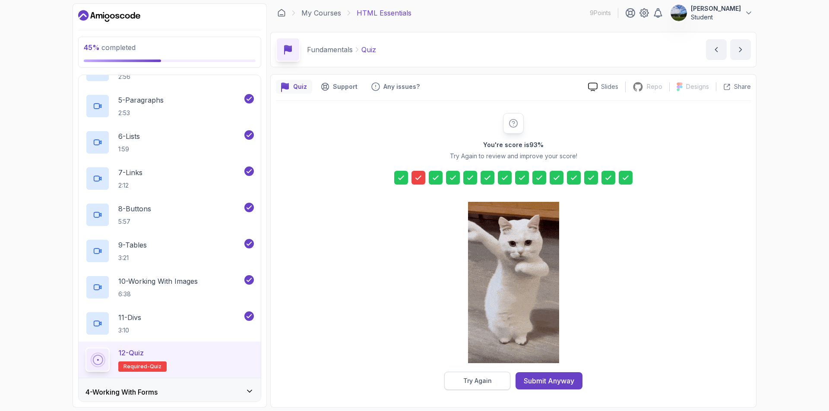
click at [472, 384] on div "Try Again" at bounding box center [477, 381] width 28 height 9
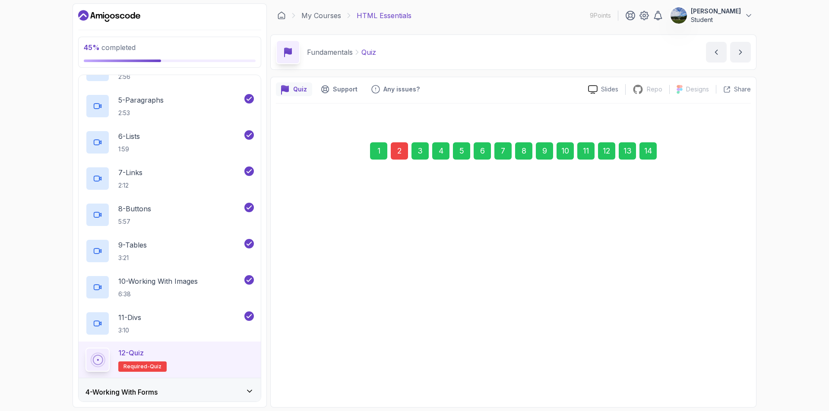
scroll to position [0, 0]
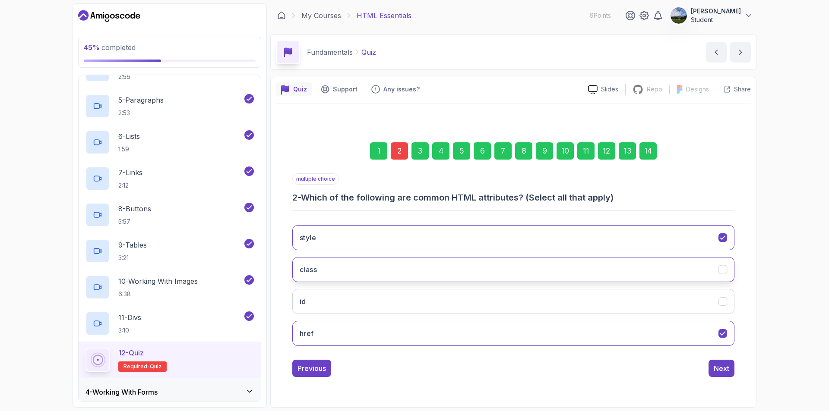
click at [581, 271] on button "class" at bounding box center [513, 269] width 442 height 25
click at [627, 308] on button "id" at bounding box center [513, 301] width 442 height 25
click at [650, 144] on div "14" at bounding box center [647, 150] width 17 height 17
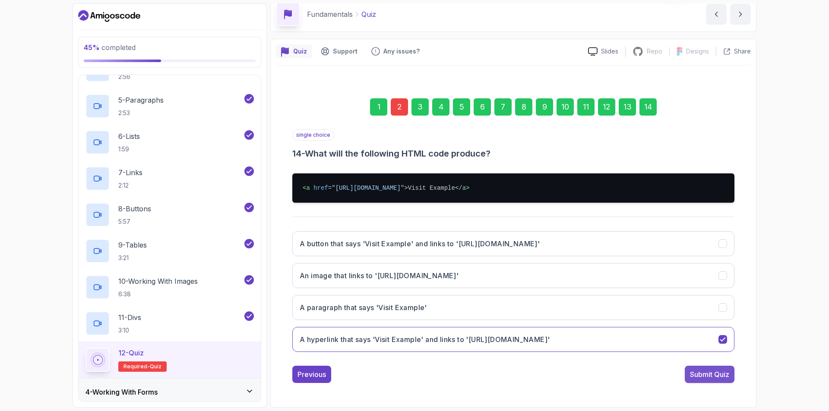
click at [721, 376] on div "Submit Quiz" at bounding box center [709, 374] width 39 height 10
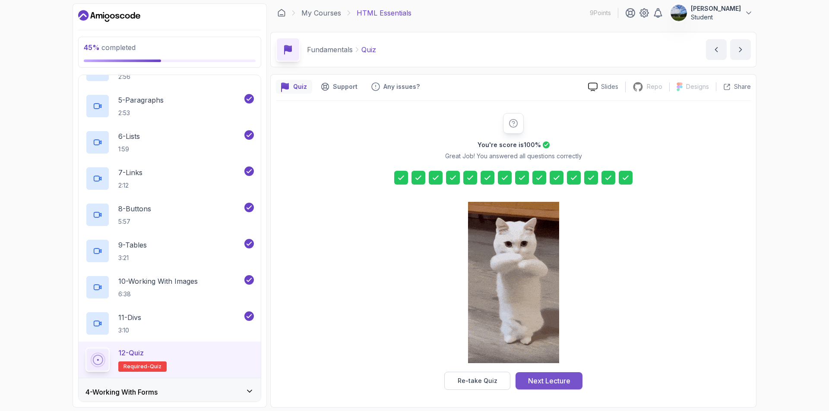
click at [547, 379] on div "Next Lecture" at bounding box center [549, 381] width 42 height 10
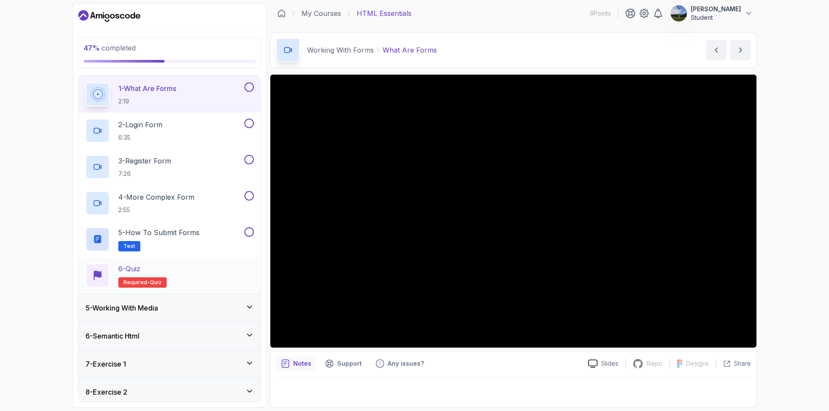
scroll to position [199, 0]
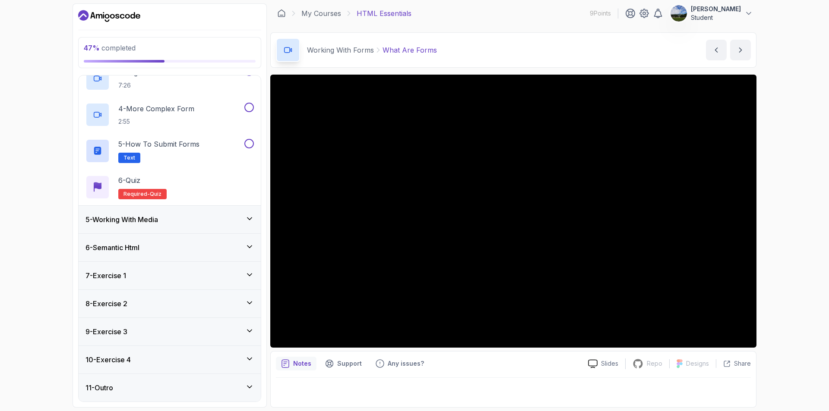
click at [153, 264] on div "7 - Exercise 1" at bounding box center [170, 276] width 182 height 28
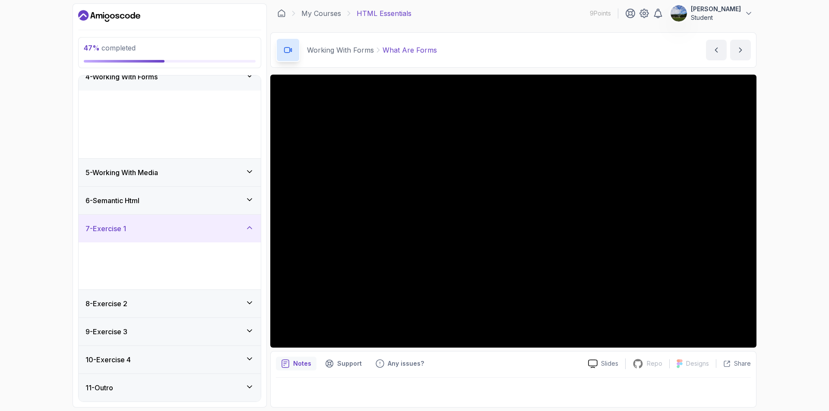
scroll to position [0, 0]
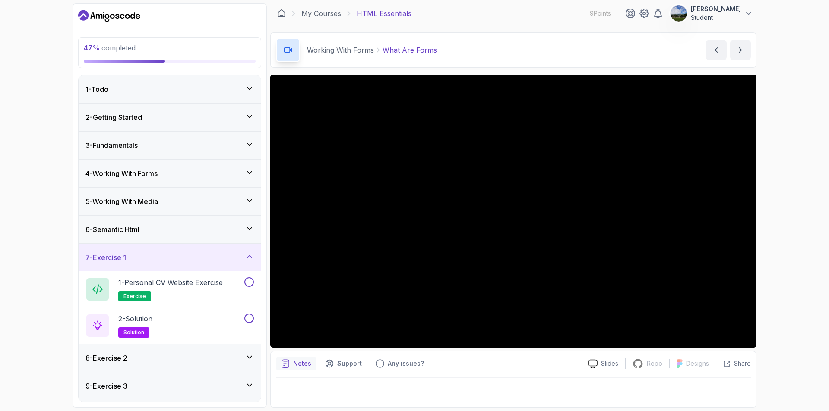
click at [167, 262] on div "7 - Exercise 1" at bounding box center [169, 258] width 168 height 10
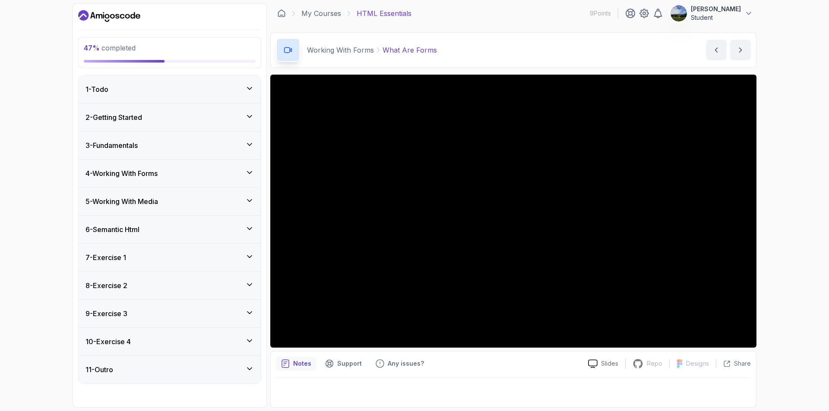
click at [164, 281] on div "8 - Exercise 2" at bounding box center [169, 286] width 168 height 10
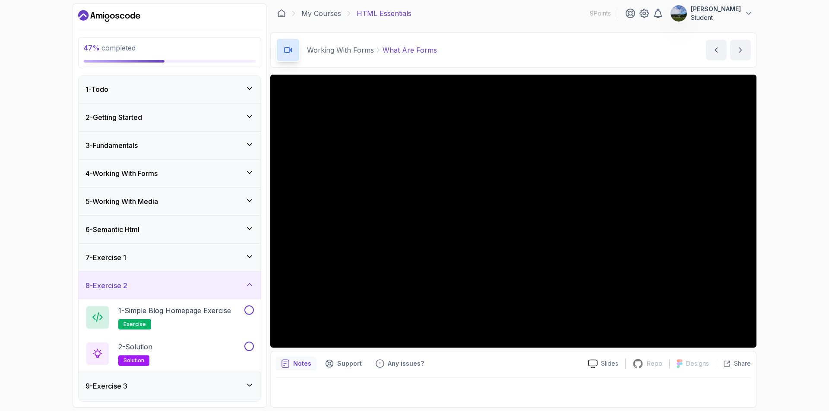
click at [166, 289] on div "8 - Exercise 2" at bounding box center [169, 286] width 168 height 10
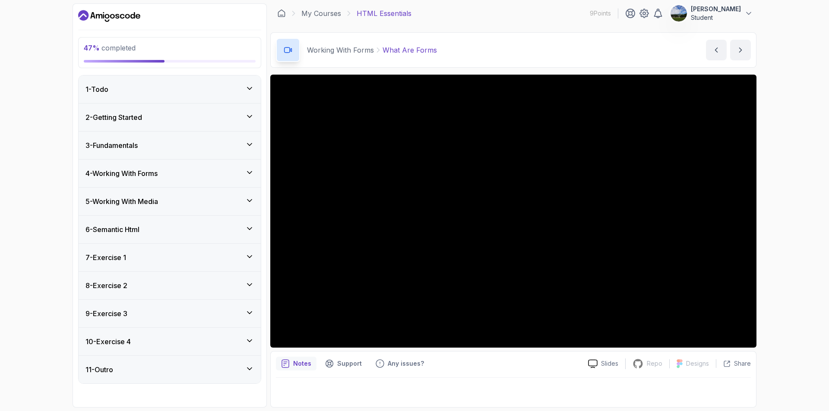
click at [168, 319] on div "9 - Exercise 3" at bounding box center [170, 314] width 182 height 28
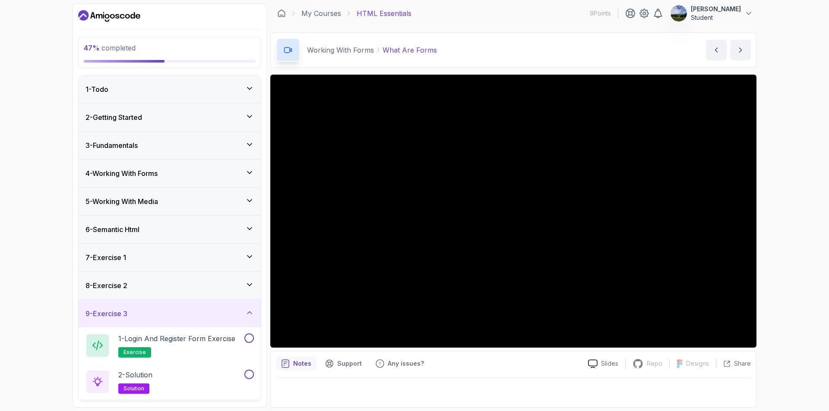
click at [168, 319] on div "9 - Exercise 3" at bounding box center [170, 314] width 182 height 28
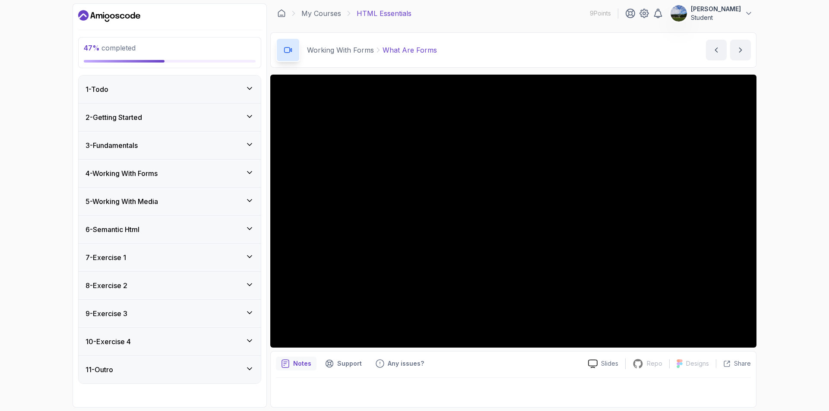
click at [197, 345] on div "10 - Exercise 4" at bounding box center [169, 342] width 168 height 10
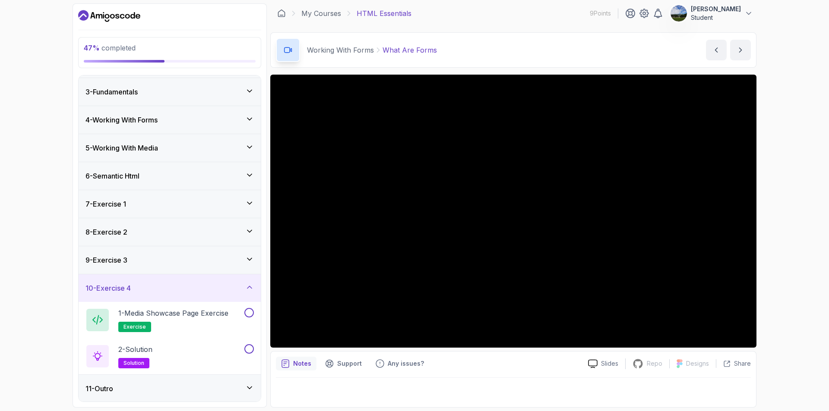
scroll to position [54, 0]
click at [113, 284] on h3 "10 - Exercise 4" at bounding box center [107, 287] width 45 height 10
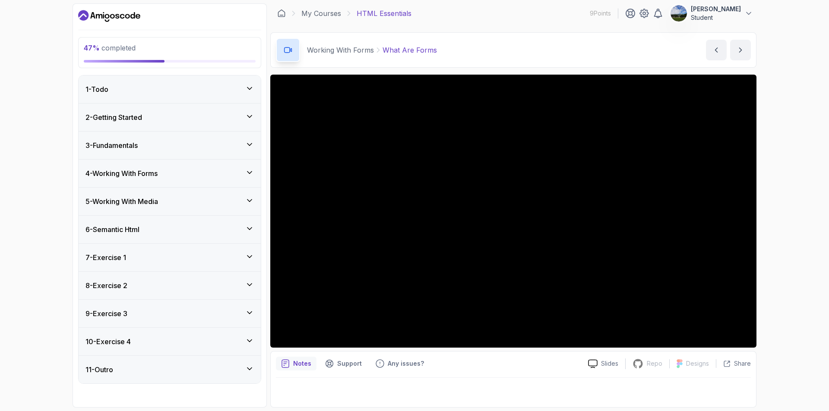
click at [161, 376] on div "11 - Outro" at bounding box center [170, 370] width 182 height 28
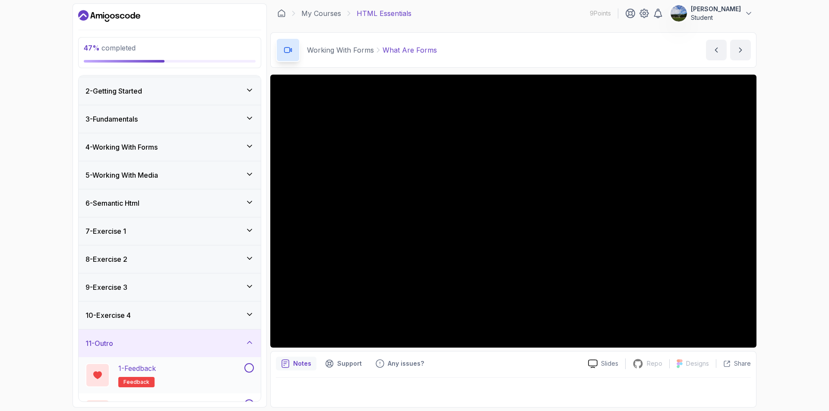
scroll to position [54, 0]
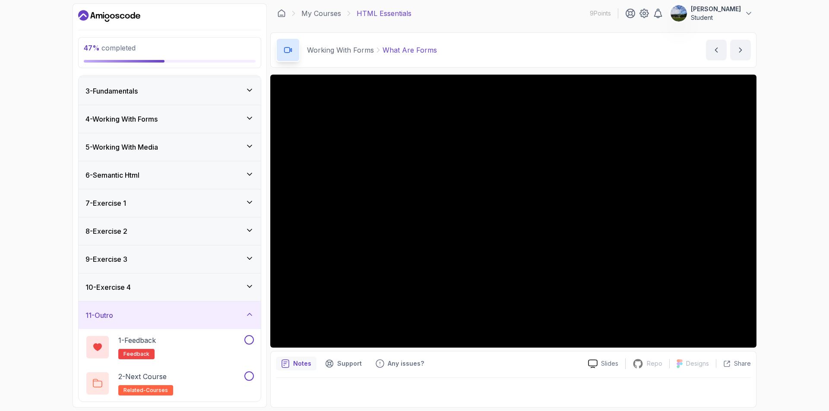
click at [172, 318] on div "11 - Outro" at bounding box center [169, 315] width 168 height 10
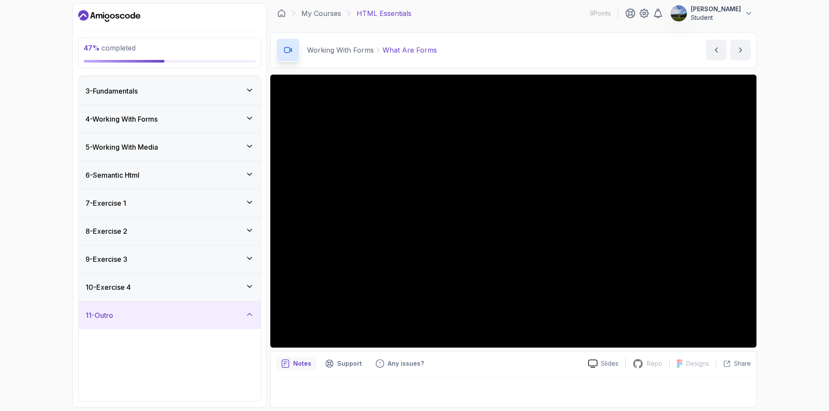
scroll to position [0, 0]
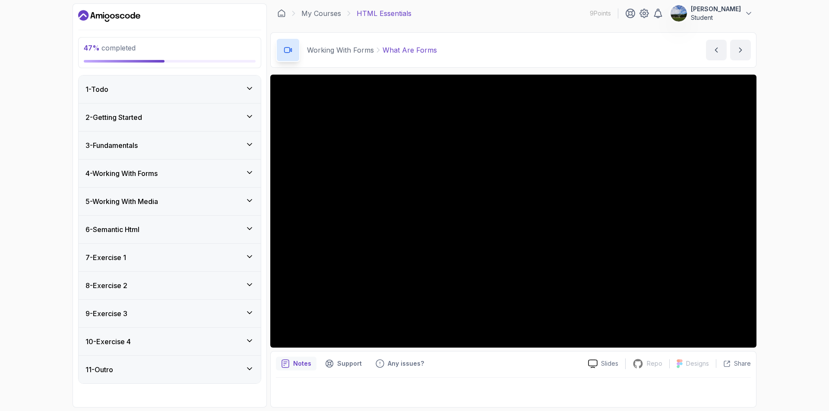
click at [141, 177] on h3 "4 - Working With Forms" at bounding box center [121, 173] width 72 height 10
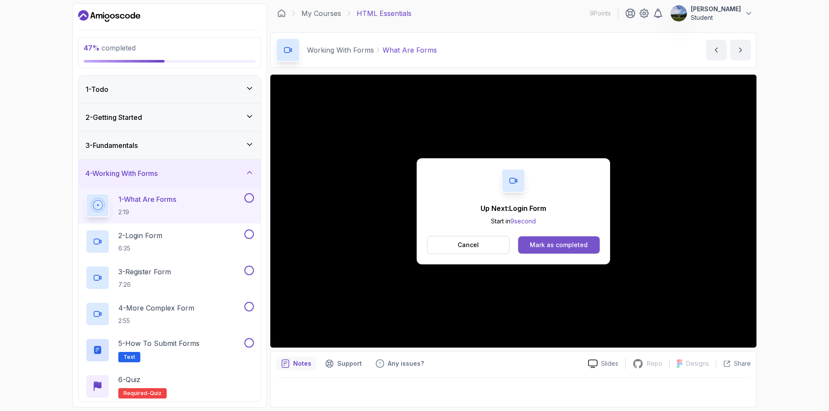
click at [553, 244] on div "Mark as completed" at bounding box center [559, 245] width 58 height 9
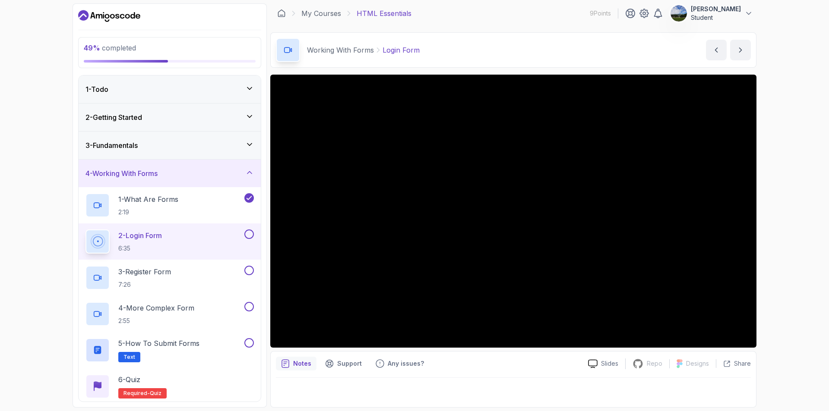
drag, startPoint x: 638, startPoint y: 22, endPoint x: 641, endPoint y: 34, distance: 12.4
click at [638, 23] on div "My Courses HTML Essentials 9 Points [PERSON_NAME] Student" at bounding box center [513, 13] width 486 height 24
click at [637, 21] on div "[PERSON_NAME] Student" at bounding box center [689, 13] width 128 height 17
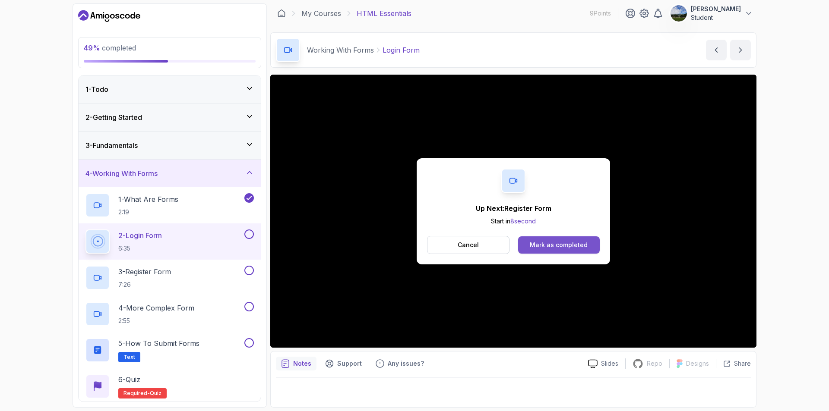
click at [556, 247] on div "Mark as completed" at bounding box center [559, 245] width 58 height 9
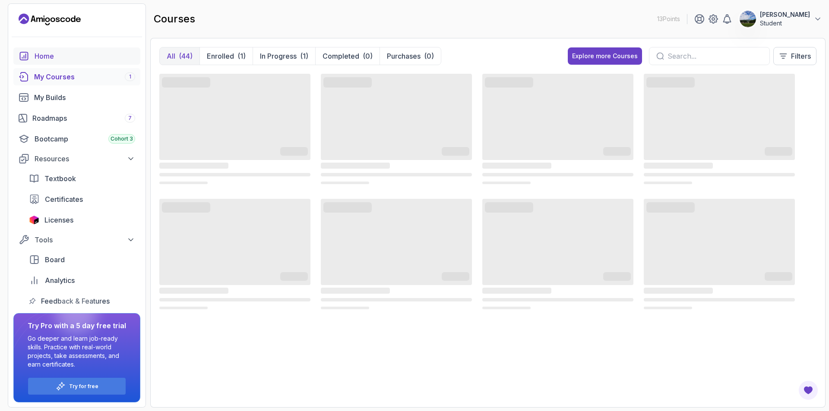
click at [59, 51] on link "Home" at bounding box center [76, 55] width 127 height 17
